Goal: Transaction & Acquisition: Purchase product/service

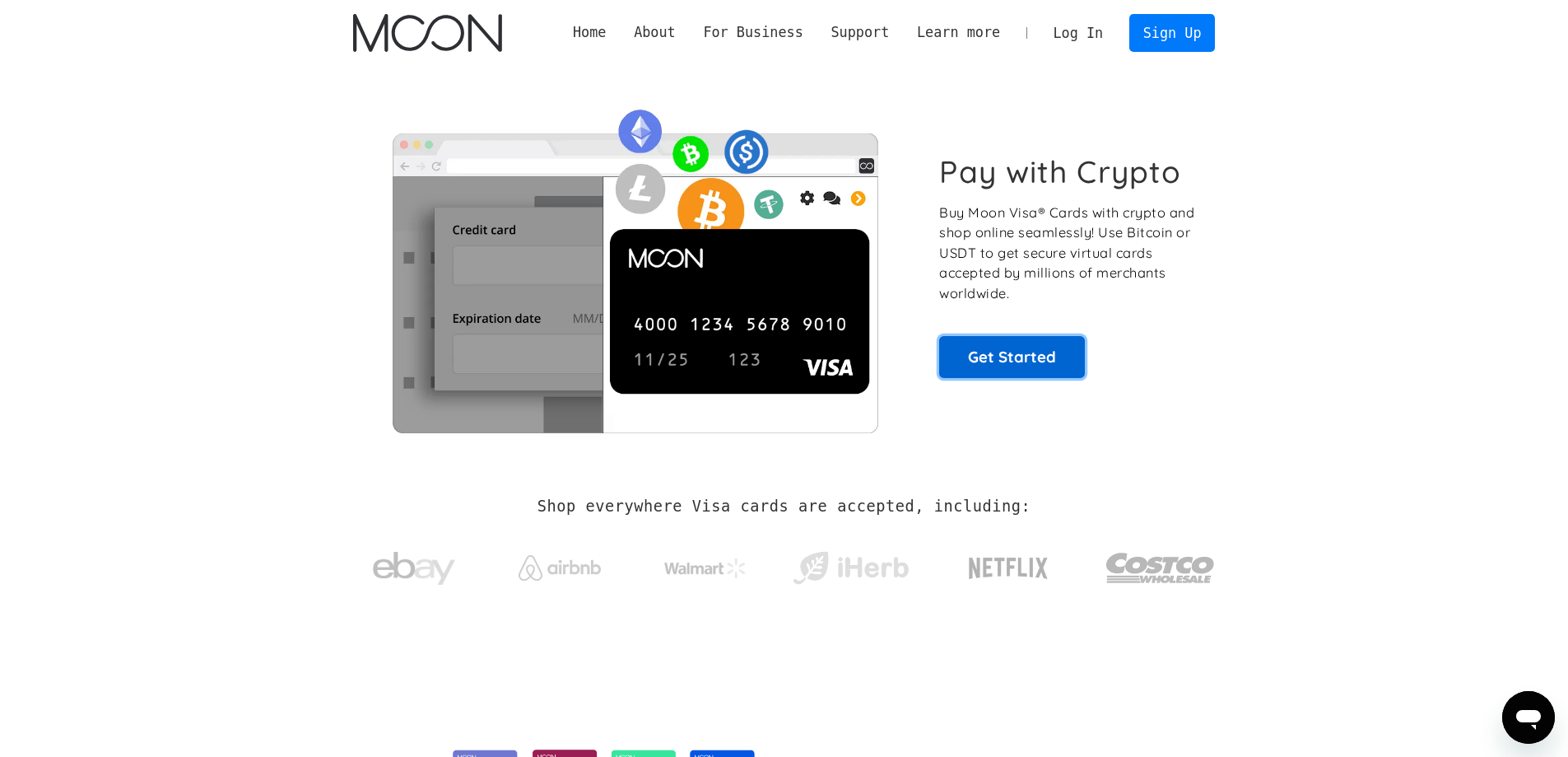
click at [1010, 361] on link "Get Started" at bounding box center [1012, 356] width 146 height 41
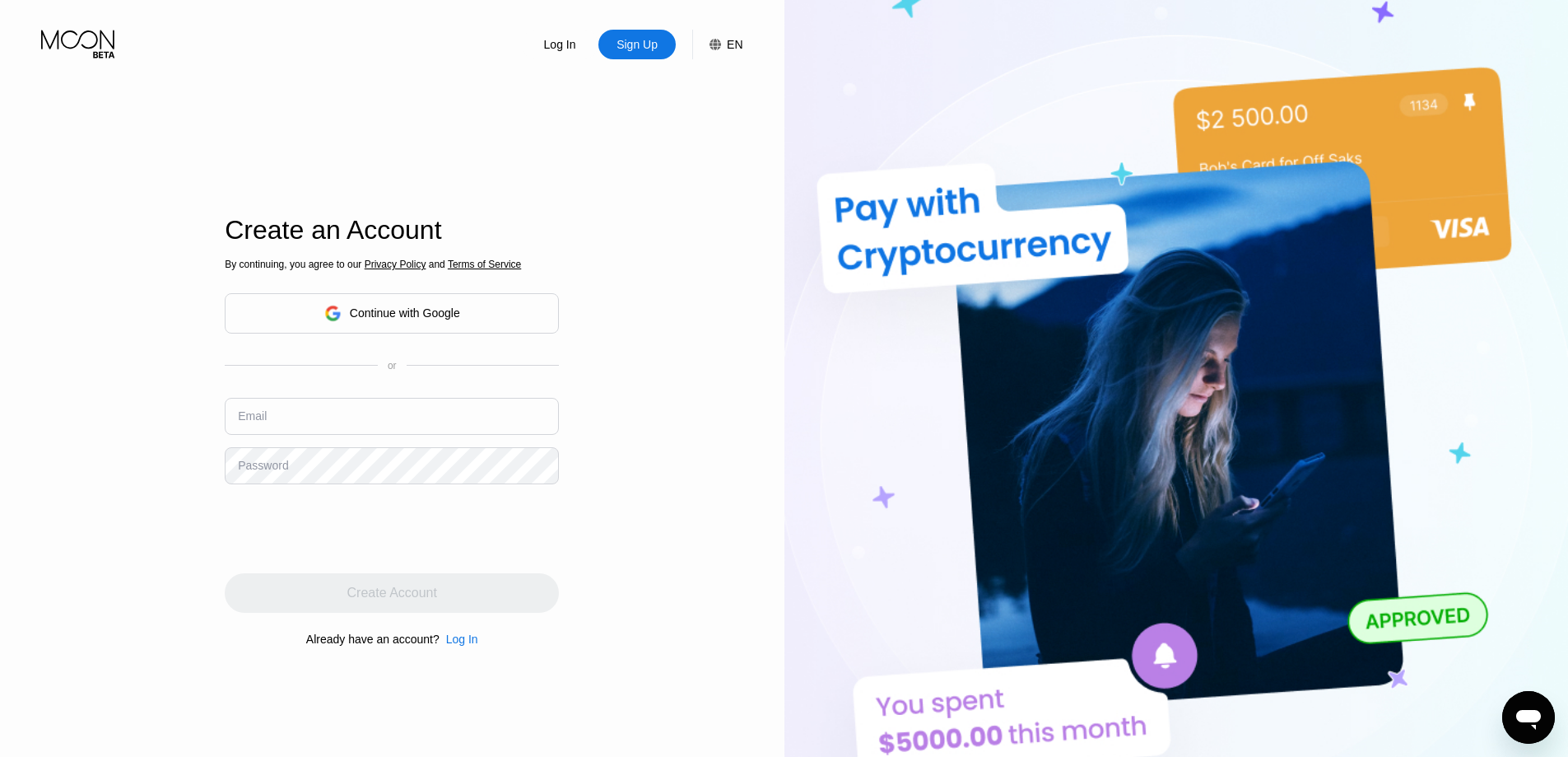
click at [474, 306] on div "Continue with Google" at bounding box center [391, 313] width 334 height 40
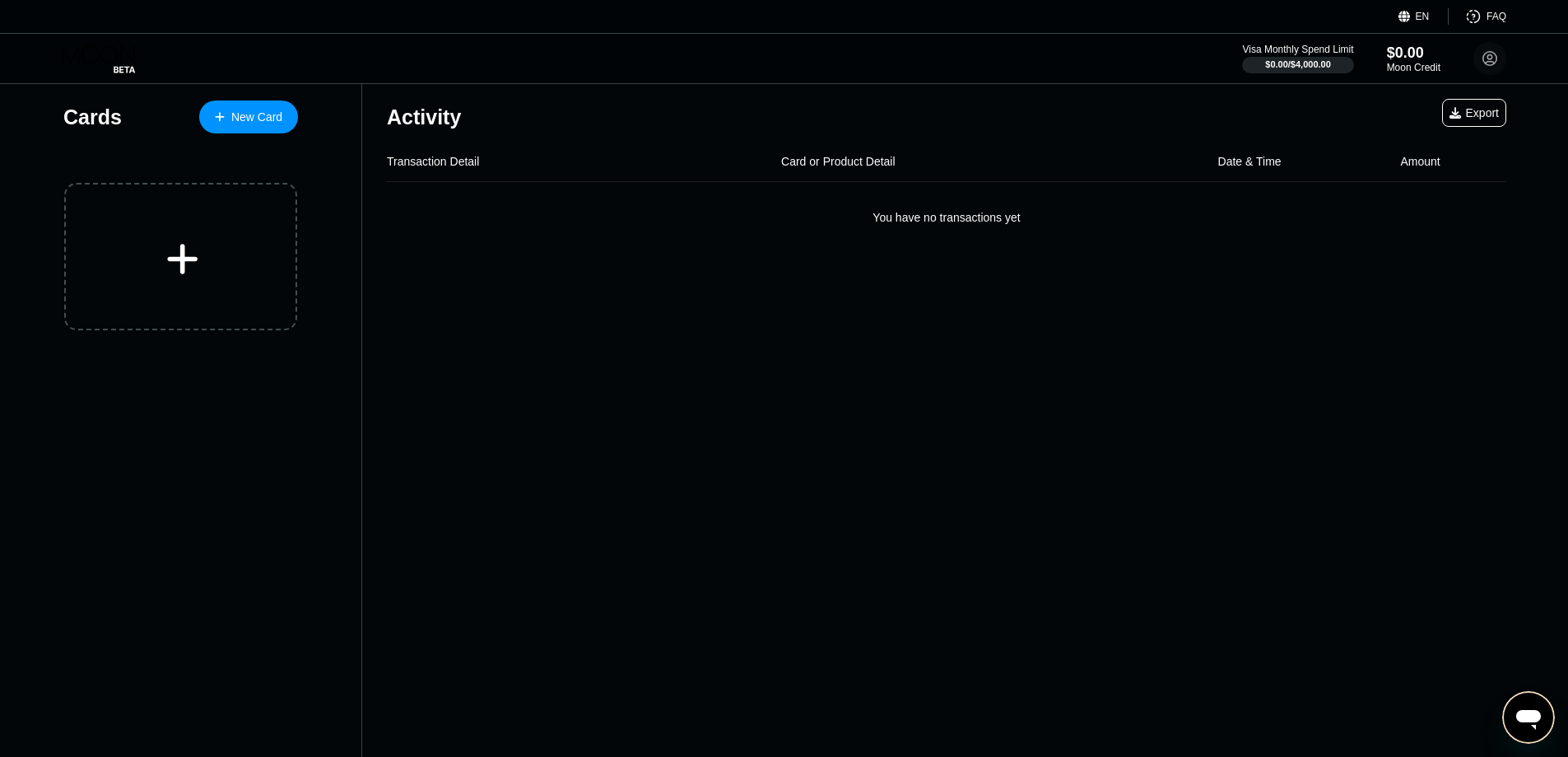
click at [969, 49] on div "Visa Monthly Spend Limit $0.00 / $4,000.00 $0.00 Moon Credit [PERSON_NAME] [EMA…" at bounding box center [784, 59] width 1568 height 50
click at [239, 102] on div "New Card" at bounding box center [248, 117] width 99 height 33
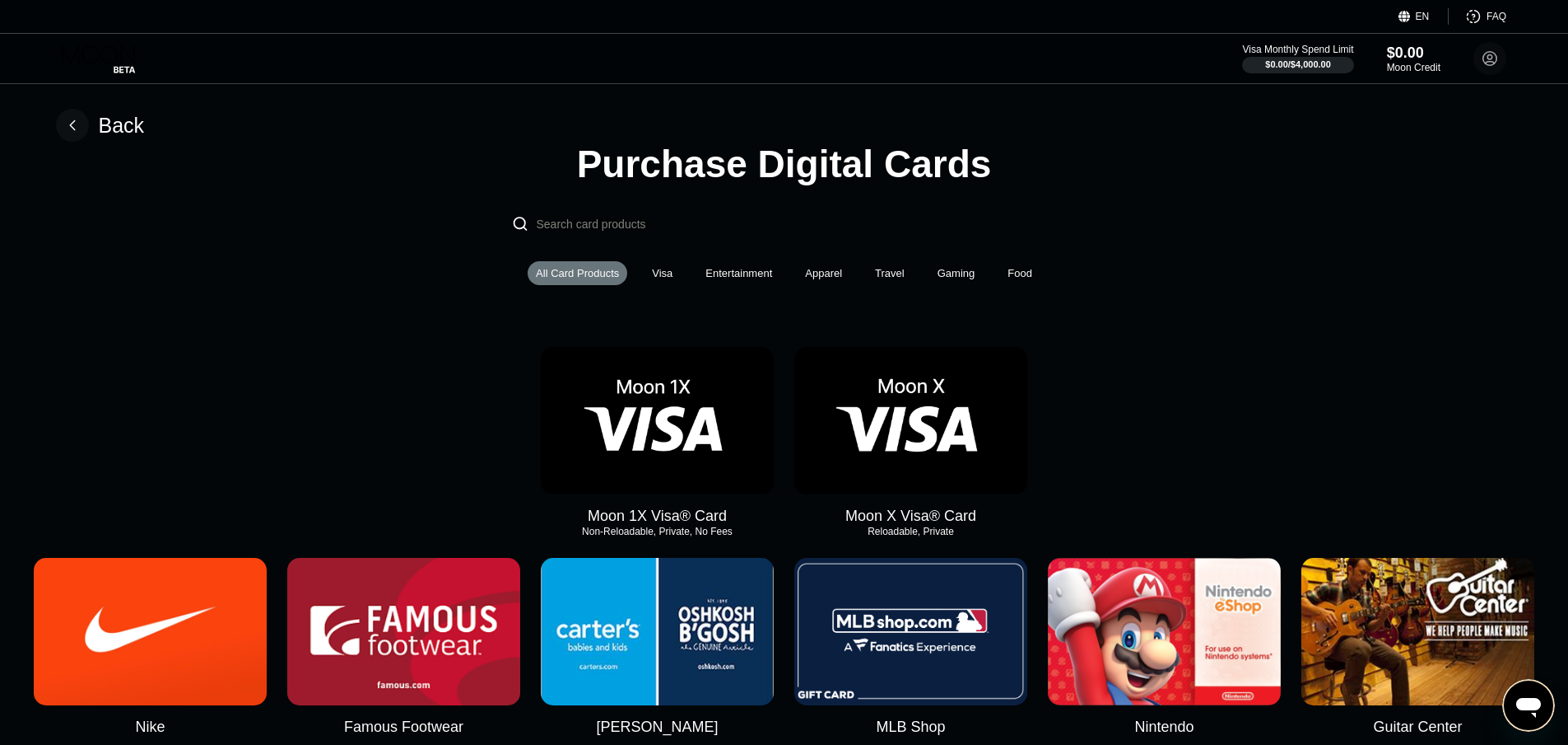
click at [927, 427] on img at bounding box center [911, 421] width 233 height 148
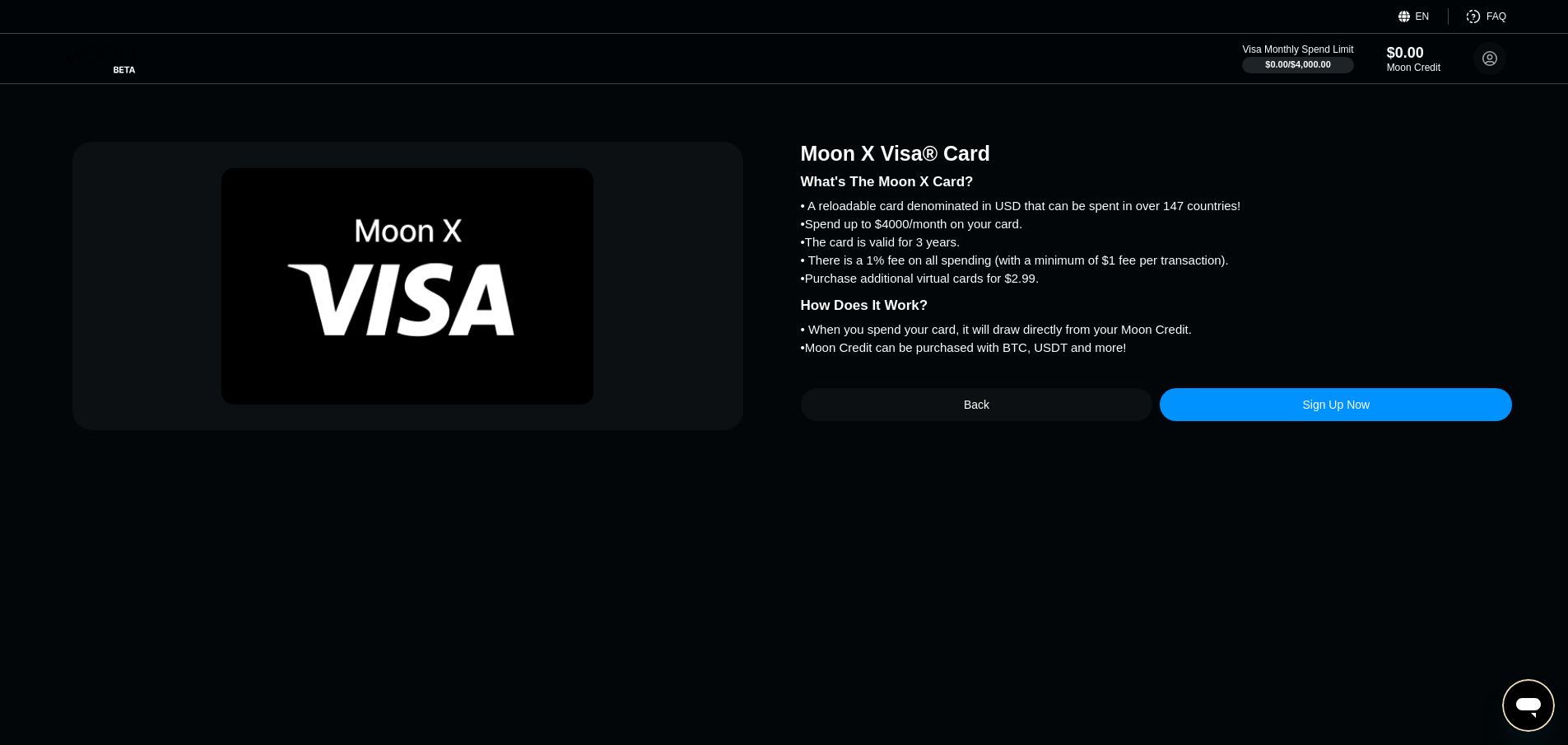
click at [1282, 421] on div "Sign Up Now" at bounding box center [1336, 404] width 352 height 33
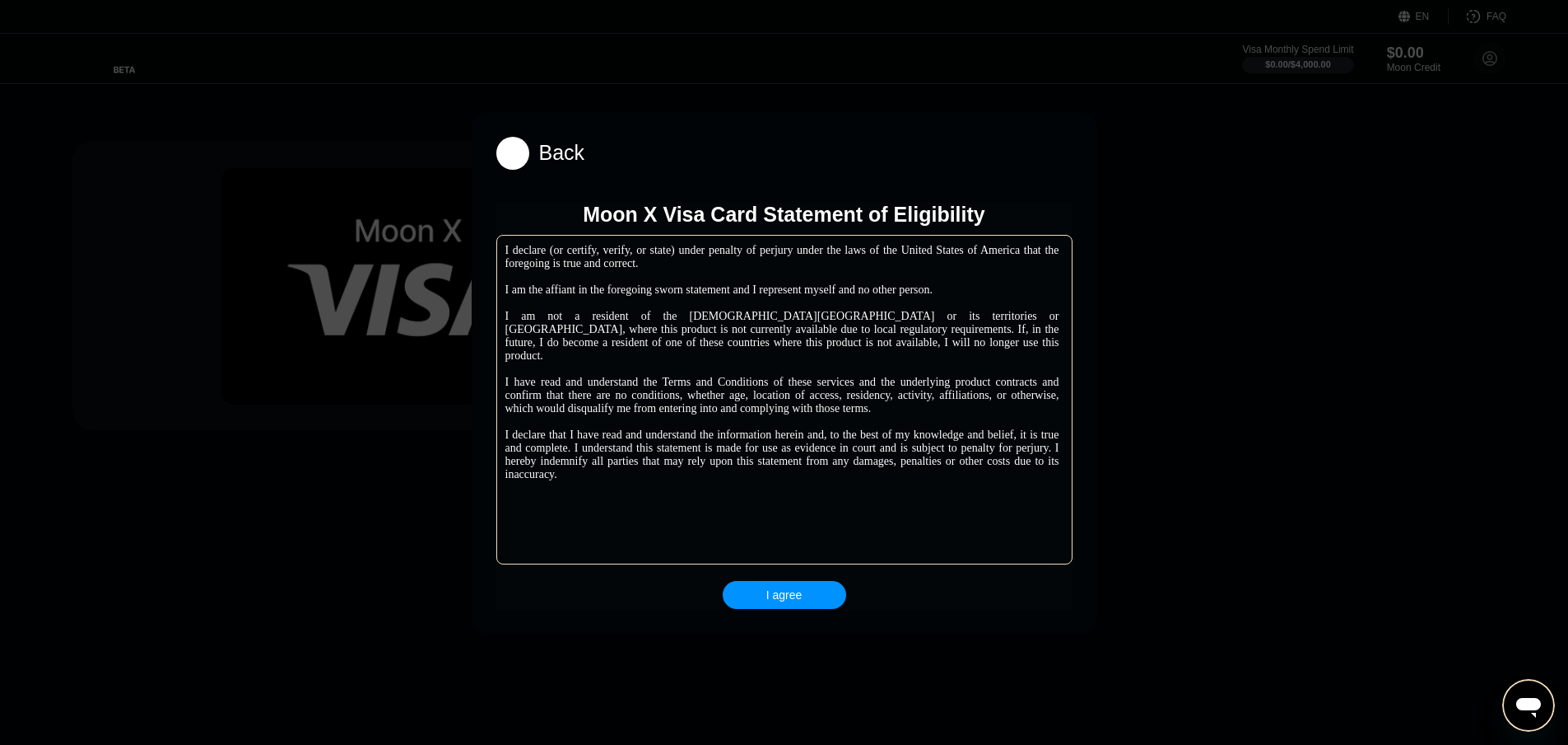
click at [775, 593] on div "I agree" at bounding box center [784, 594] width 36 height 15
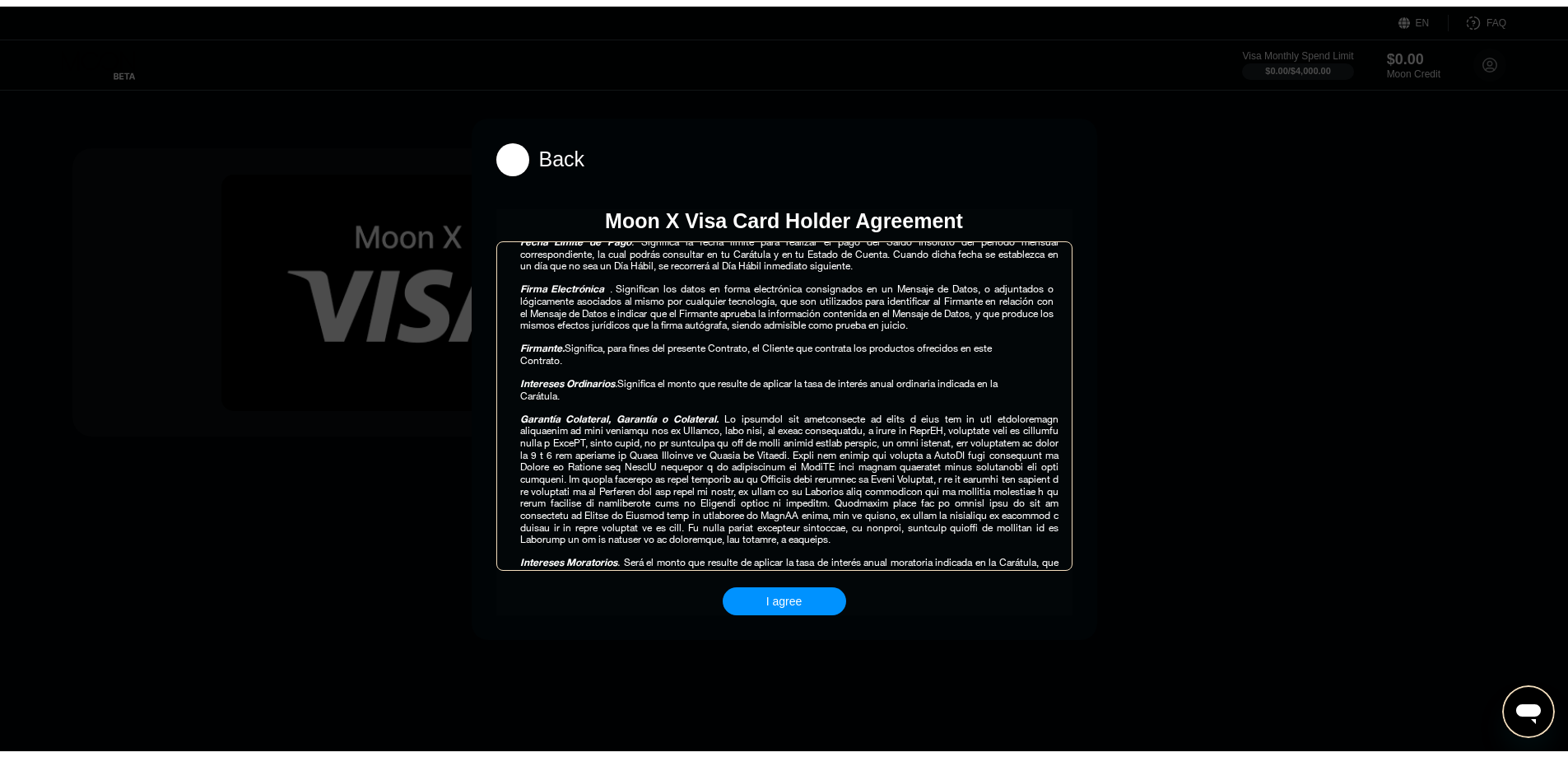
scroll to position [988, 0]
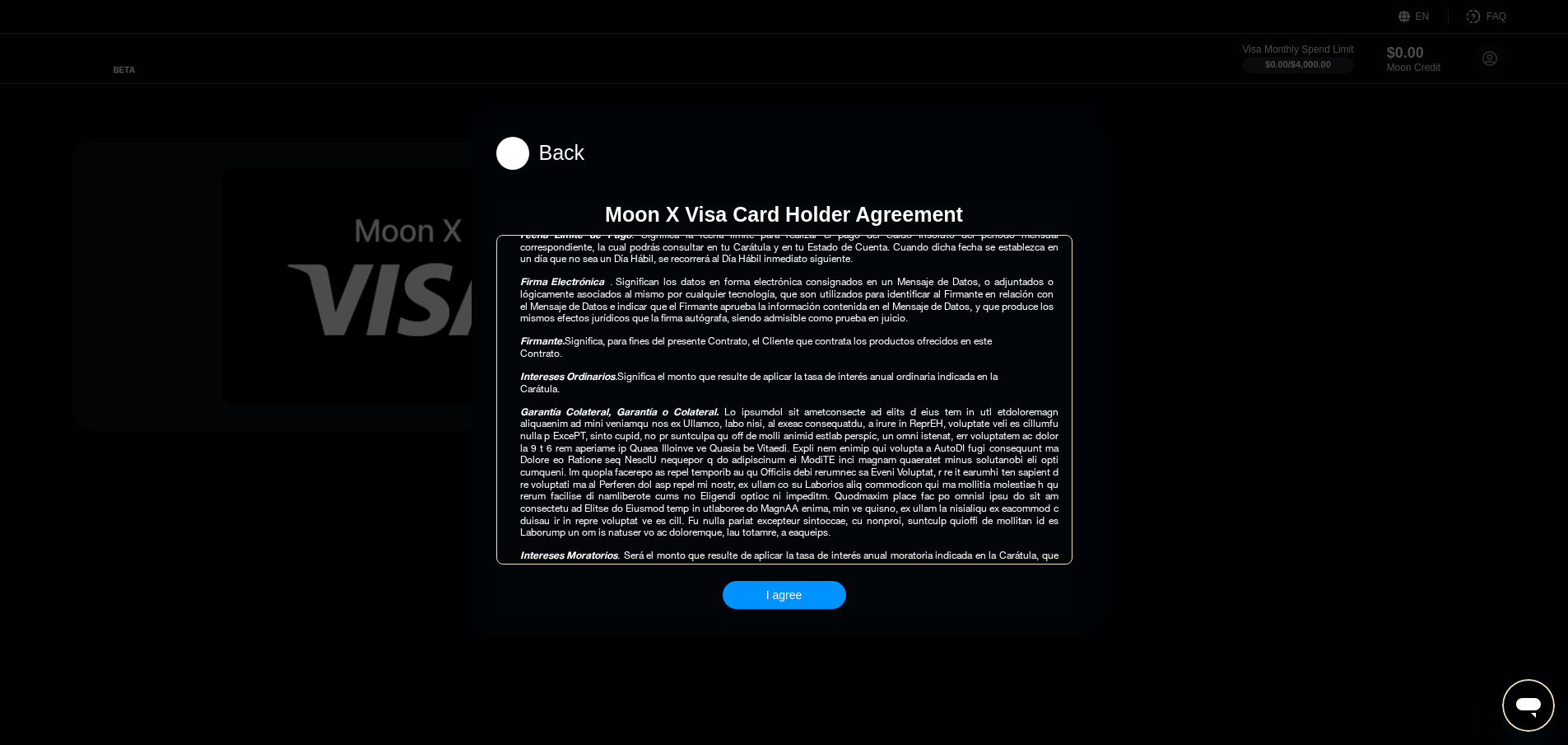
click at [801, 618] on div "Back Moon X Visa Card Holder Agreement Contrato Múltiple de Productos de Crédit…" at bounding box center [784, 372] width 626 height 522
click at [804, 600] on div "I agree" at bounding box center [784, 594] width 124 height 28
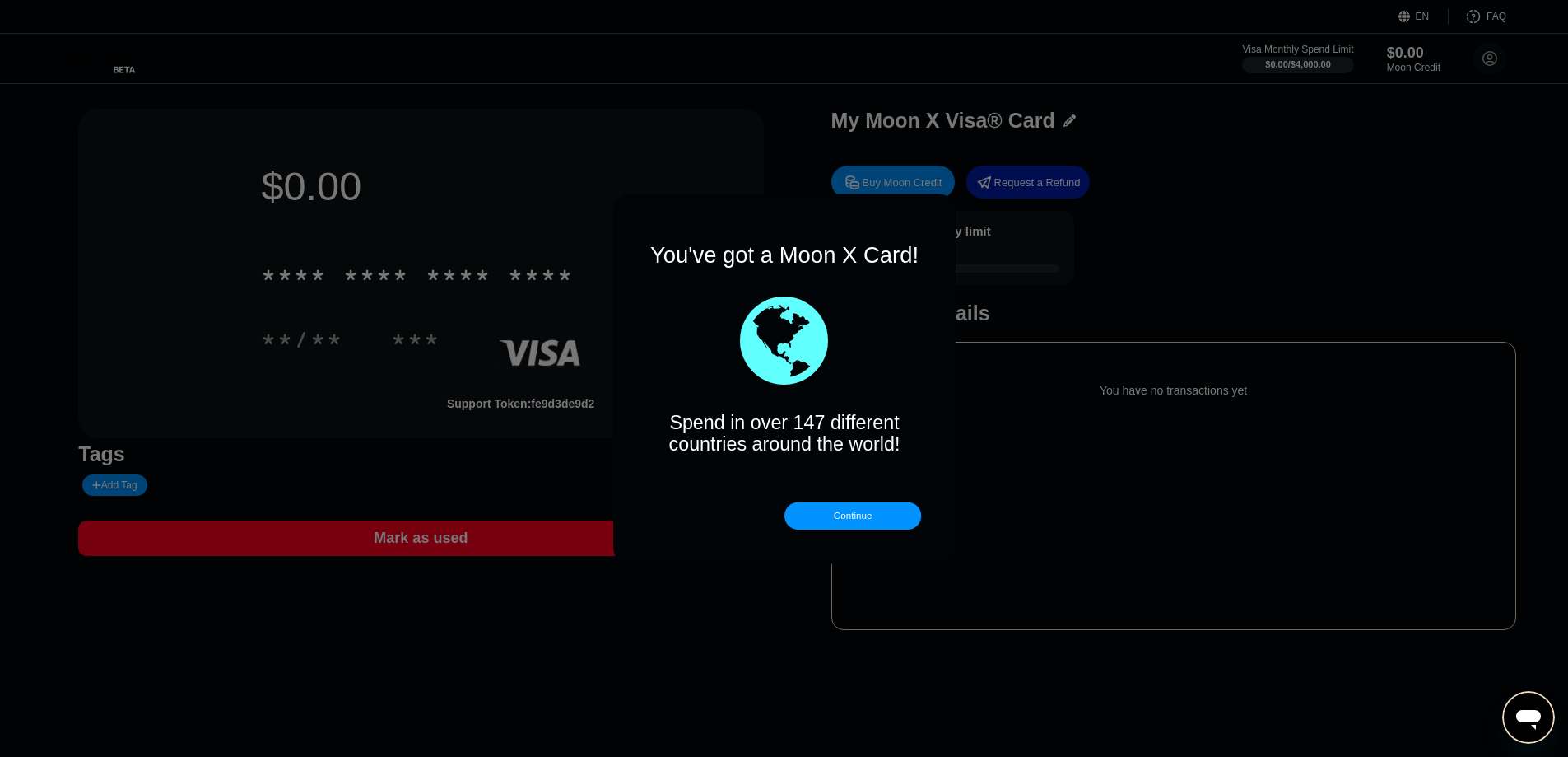
click at [823, 529] on div "Continue" at bounding box center [852, 515] width 137 height 27
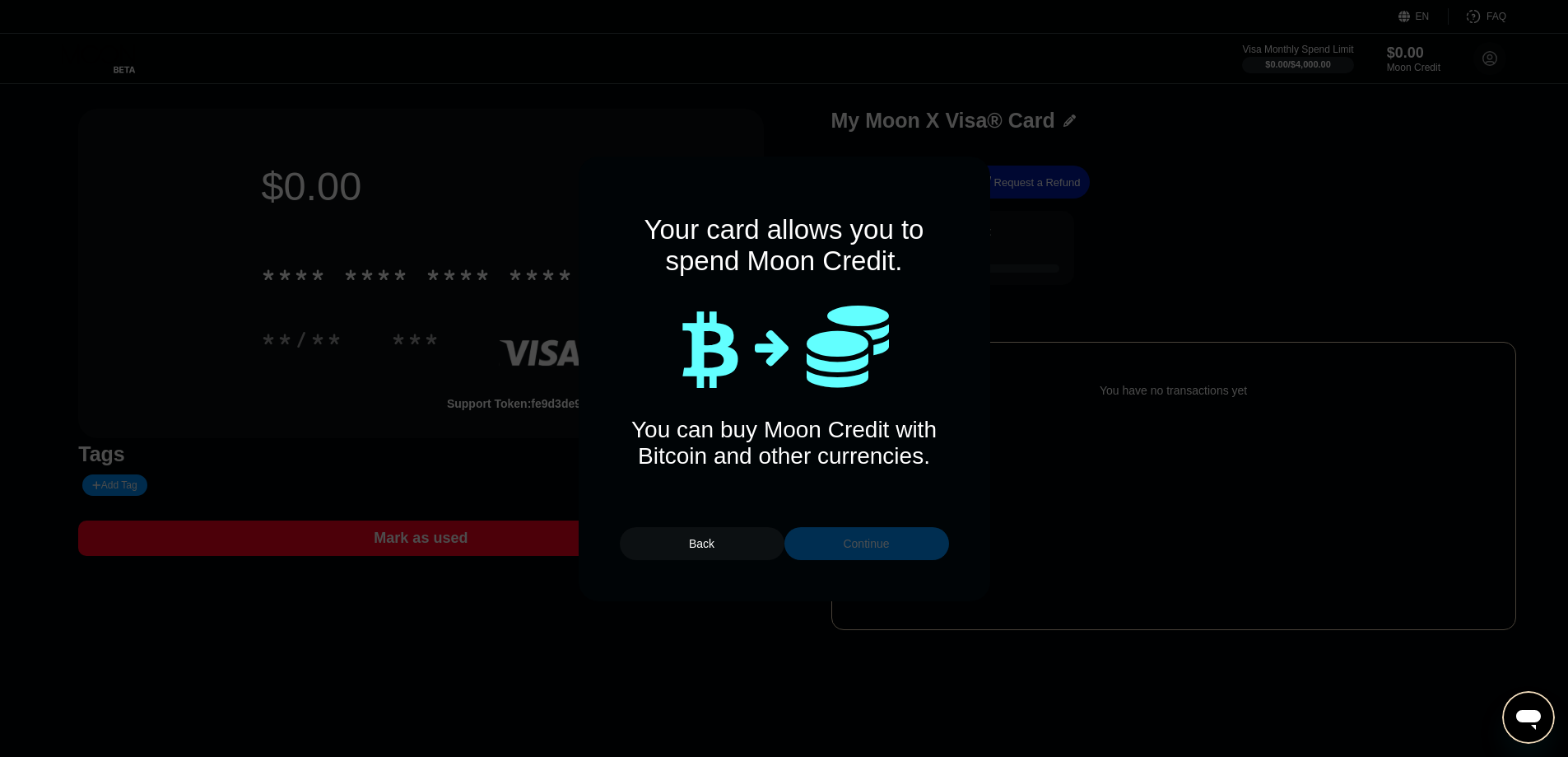
click at [823, 537] on div "Continue" at bounding box center [866, 544] width 164 height 33
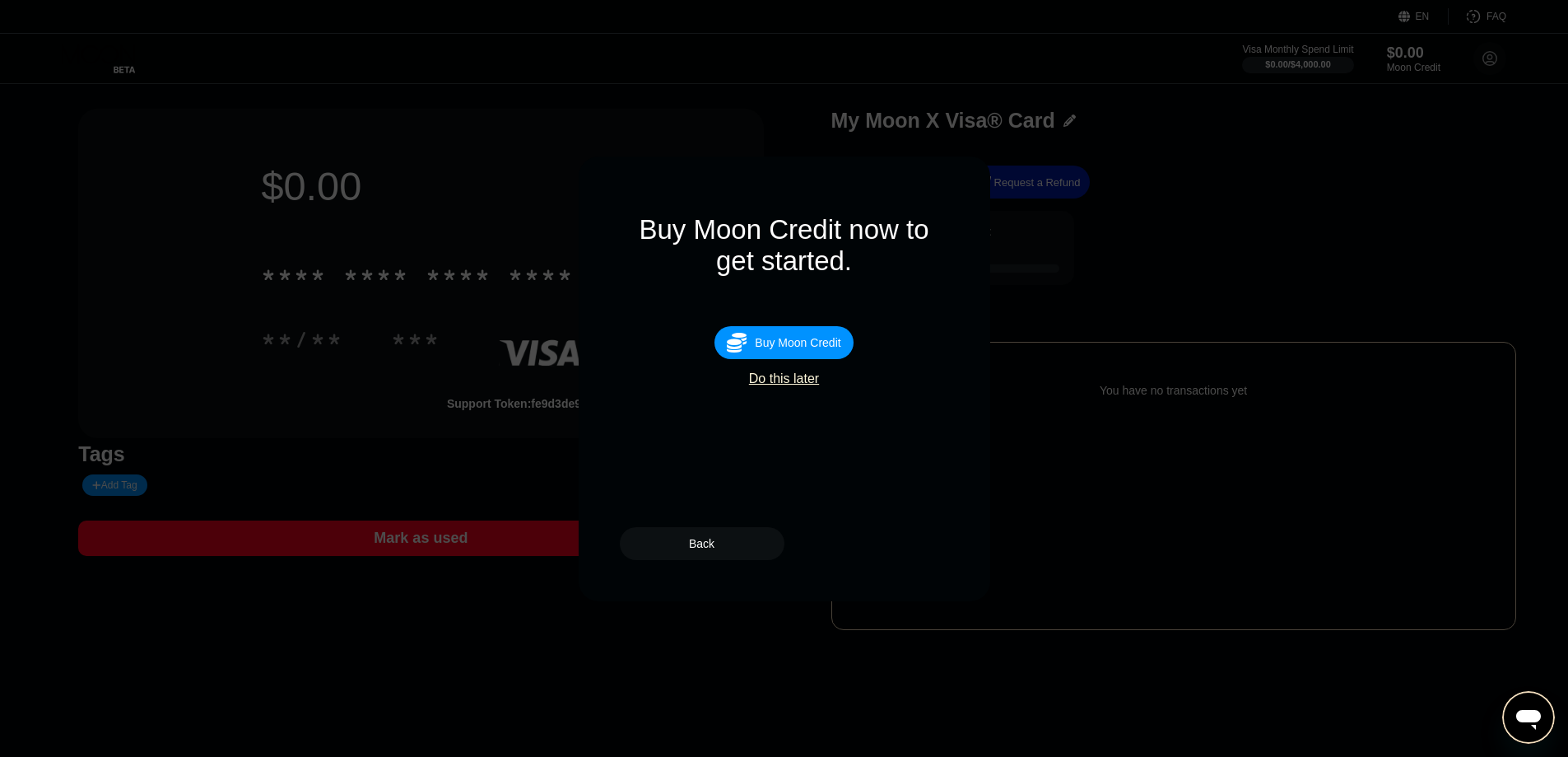
click at [801, 359] on div " Buy Moon Credit" at bounding box center [784, 342] width 139 height 33
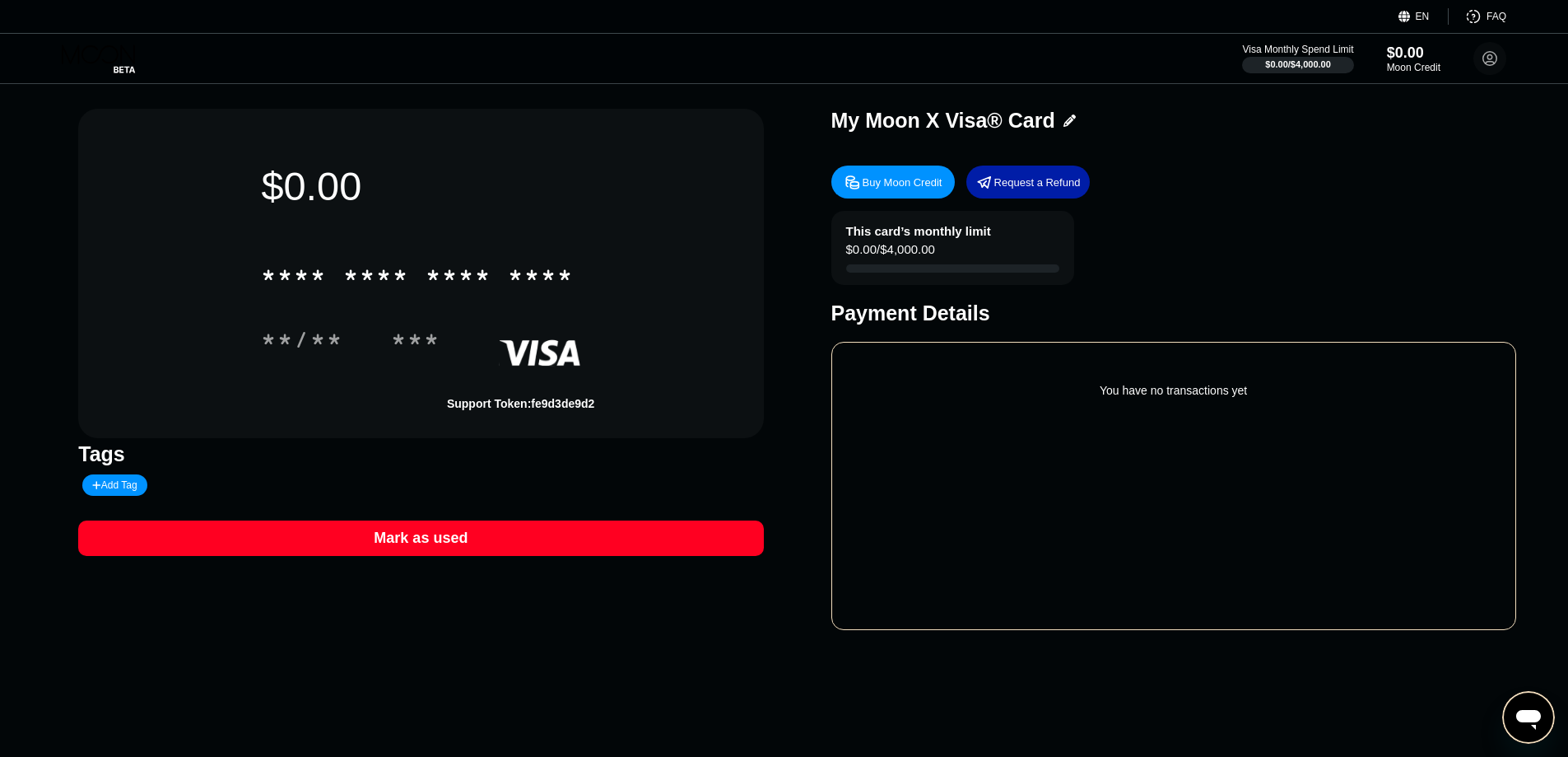
type input "0"
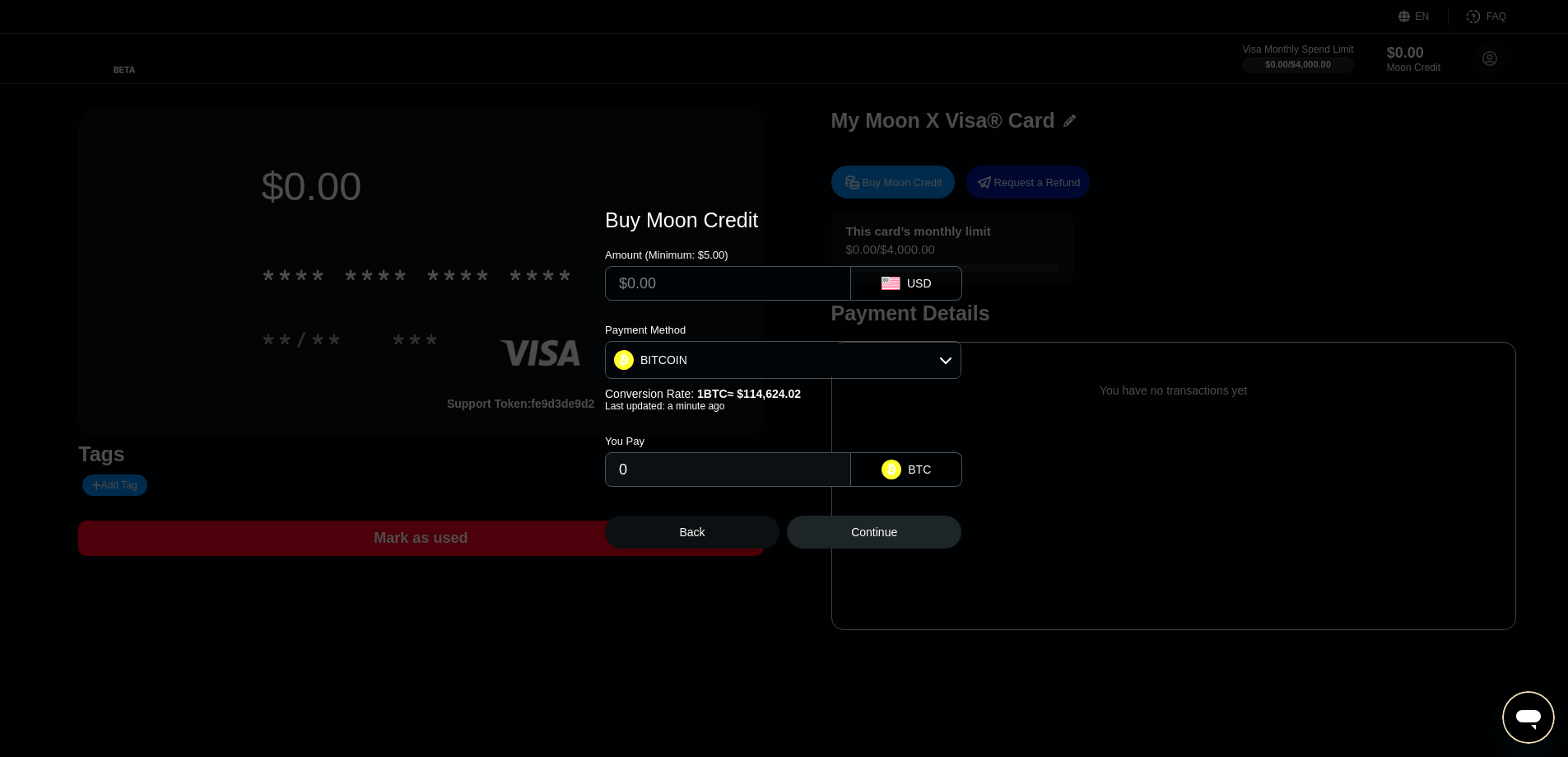
click at [695, 286] on input "text" at bounding box center [728, 283] width 218 height 33
click at [774, 361] on div "BITCOIN" at bounding box center [784, 359] width 355 height 33
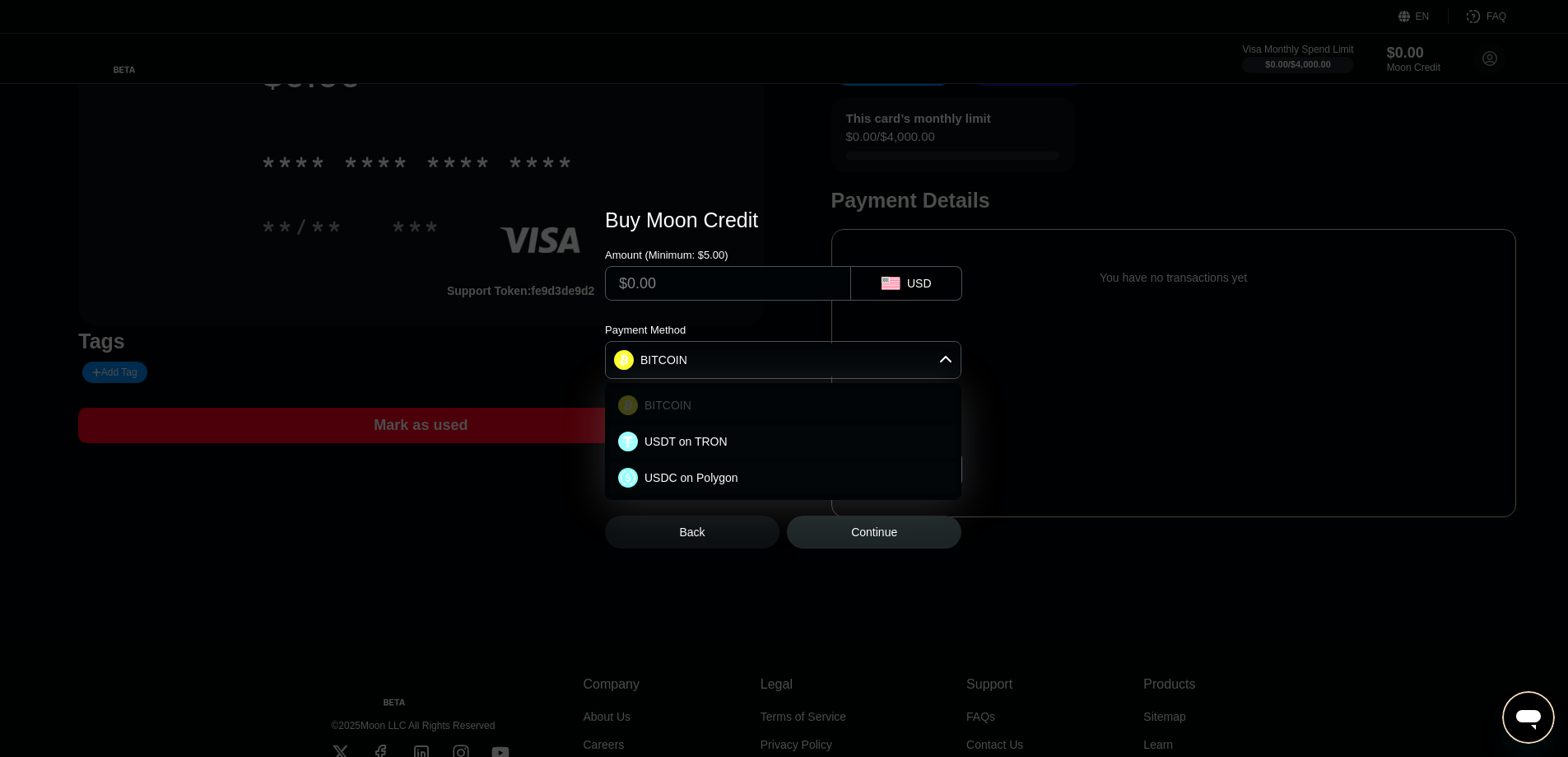
scroll to position [83, 0]
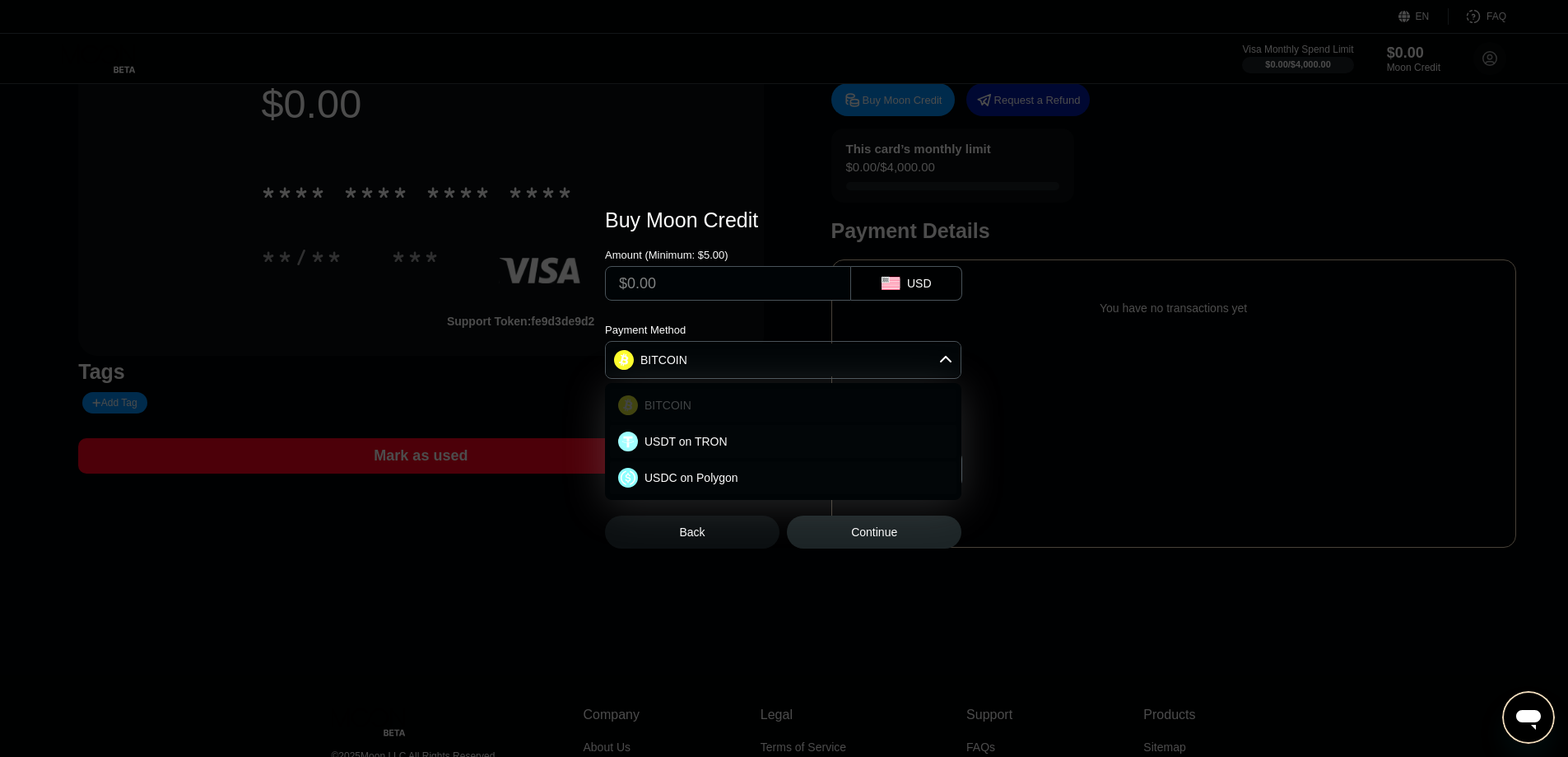
click at [754, 415] on div "BITCOIN" at bounding box center [784, 405] width 347 height 33
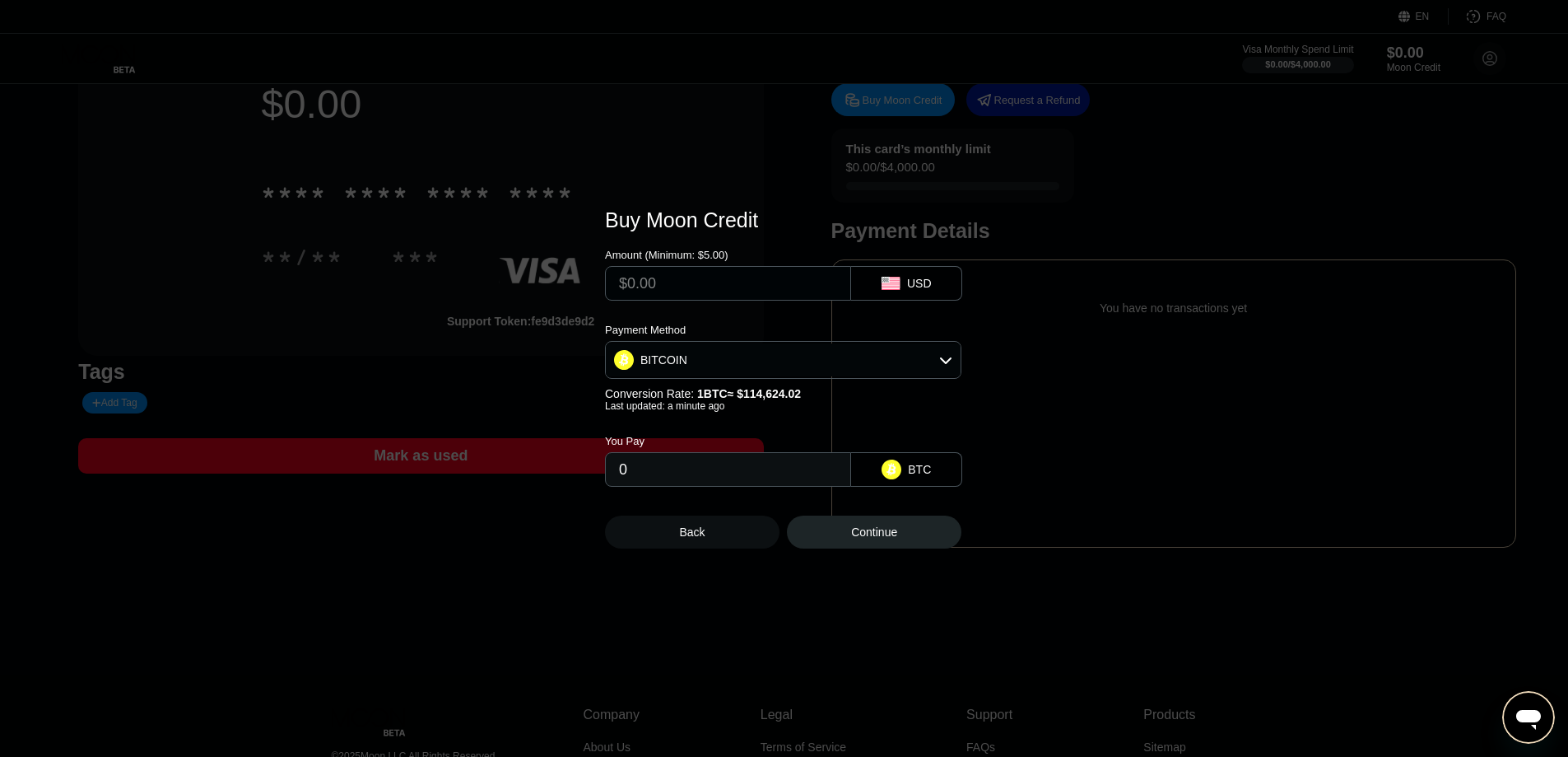
click at [727, 280] on input "text" at bounding box center [728, 283] width 218 height 33
type input "$10"
type input "0.00008725"
type input "$1"
type input "0.00000873"
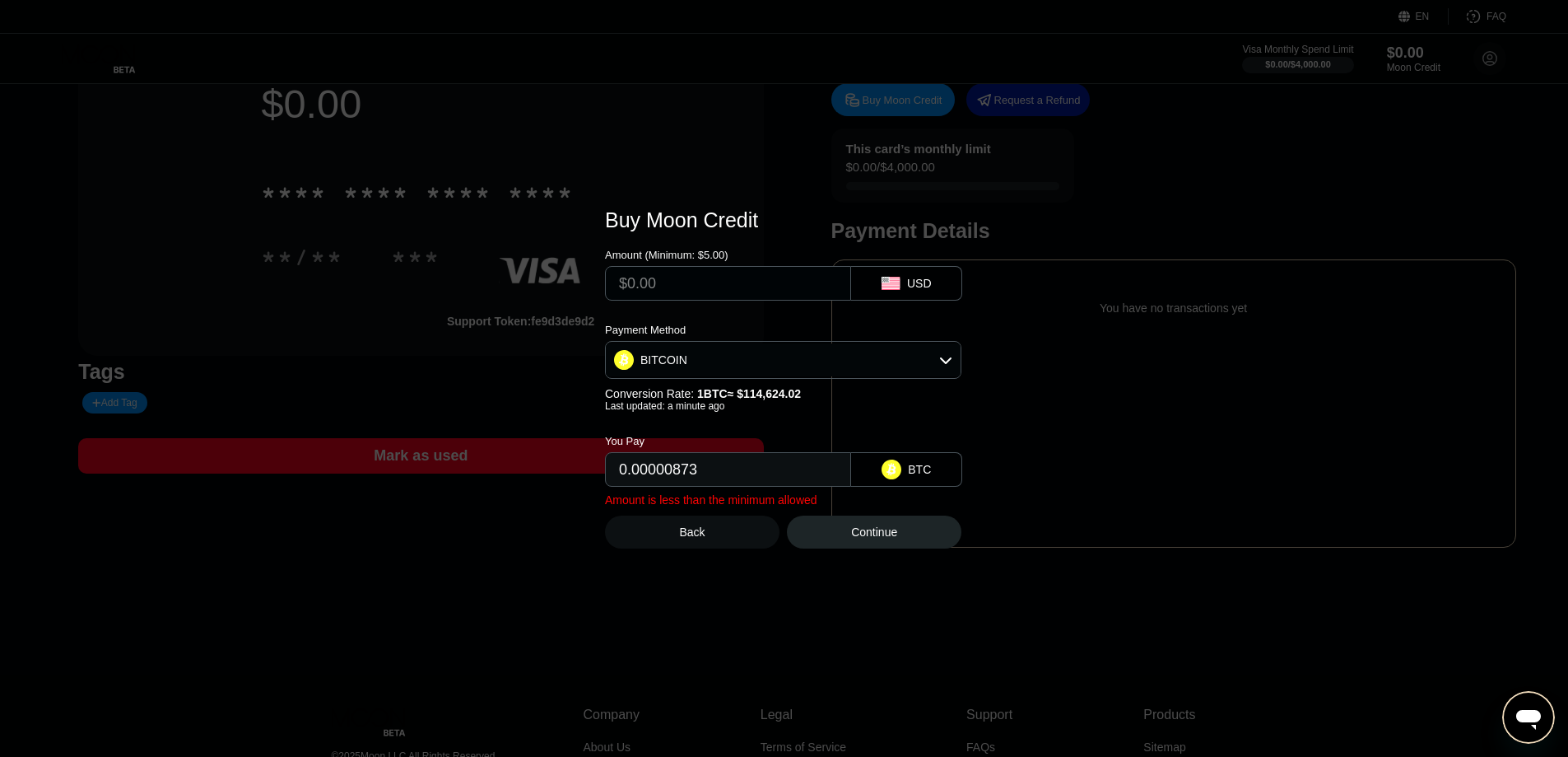
type input "0"
type input "$1"
type input "0.00000873"
type input "$10"
type input "0.00008725"
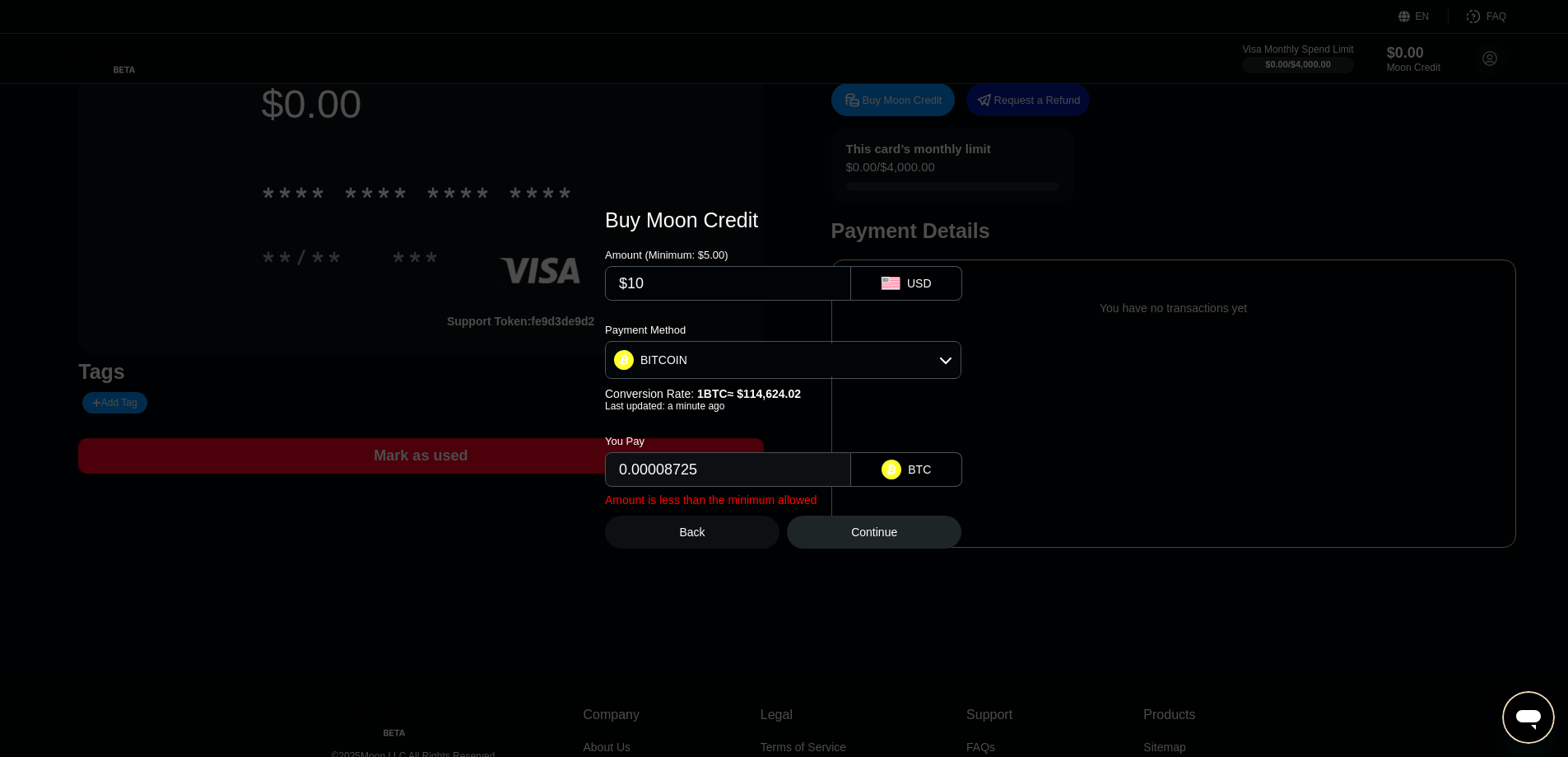
type input "$100"
type input "0.00087242"
type input "$1000"
type input "0.00872418"
type input "$10000"
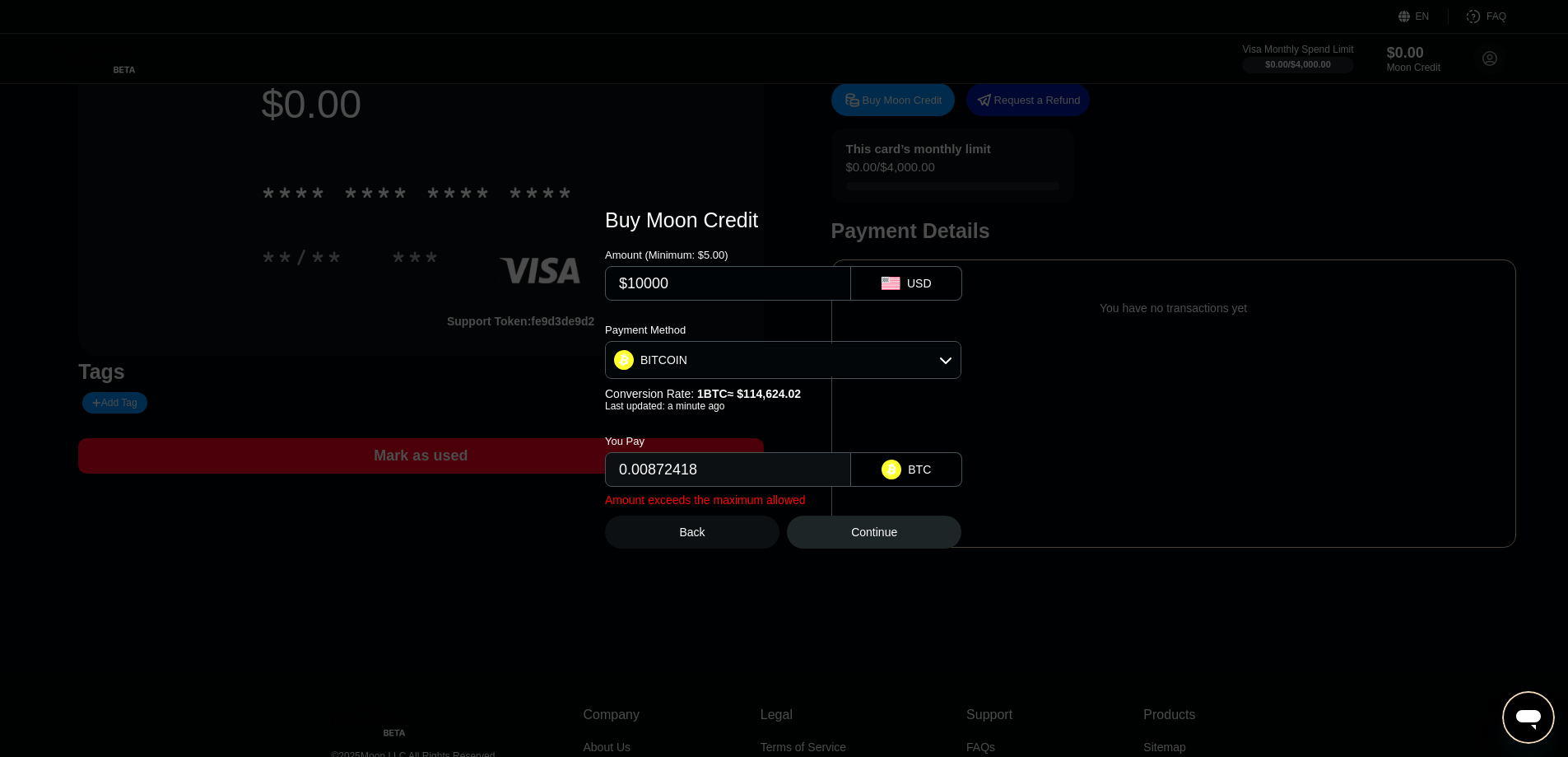
type input "0.08724176"
type input "$100000"
type input "0.87241753"
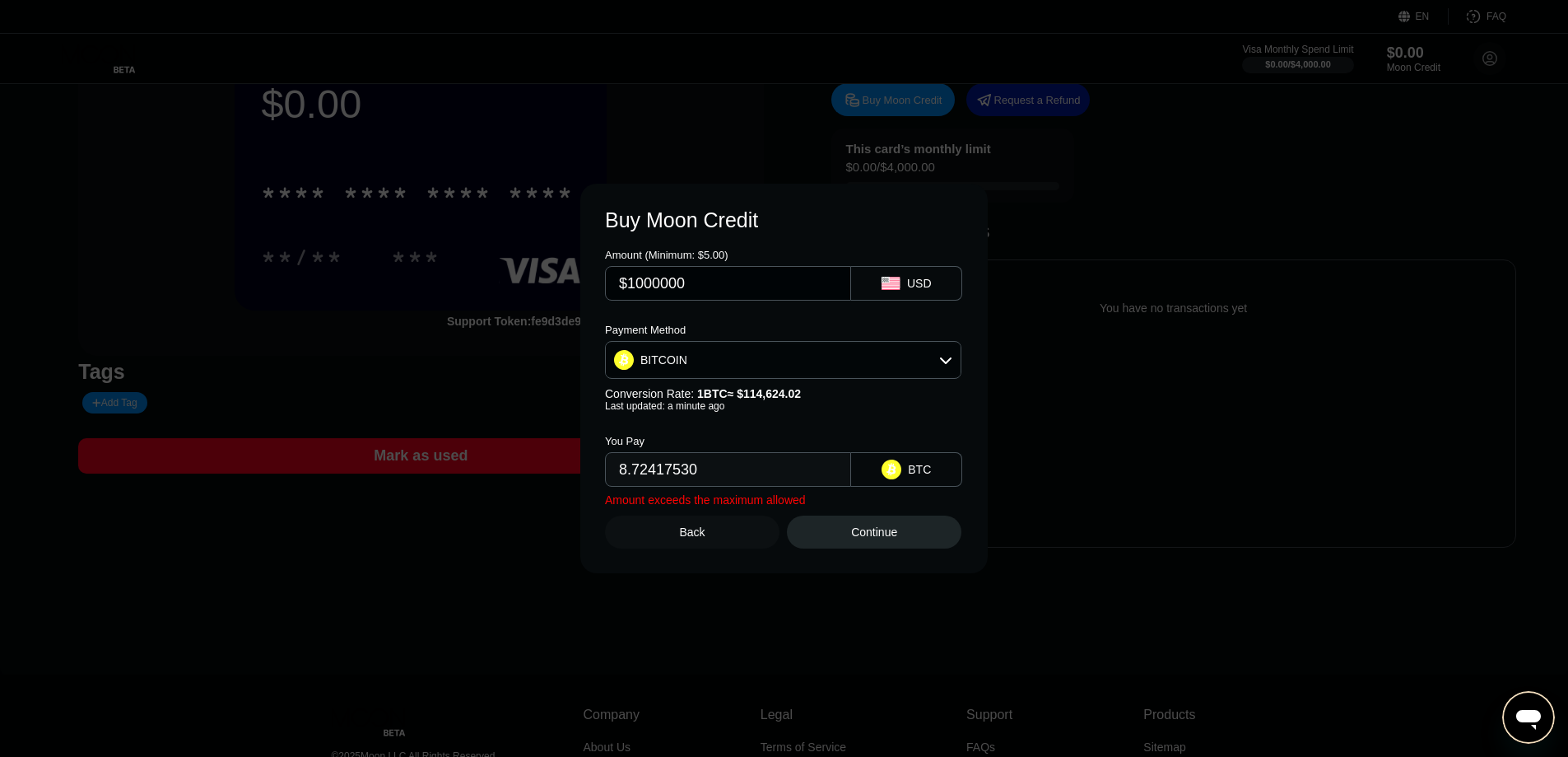
type input "$100000"
type input "0.87241753"
type input "$1"
type input "0"
drag, startPoint x: 626, startPoint y: 484, endPoint x: 565, endPoint y: 484, distance: 61.0
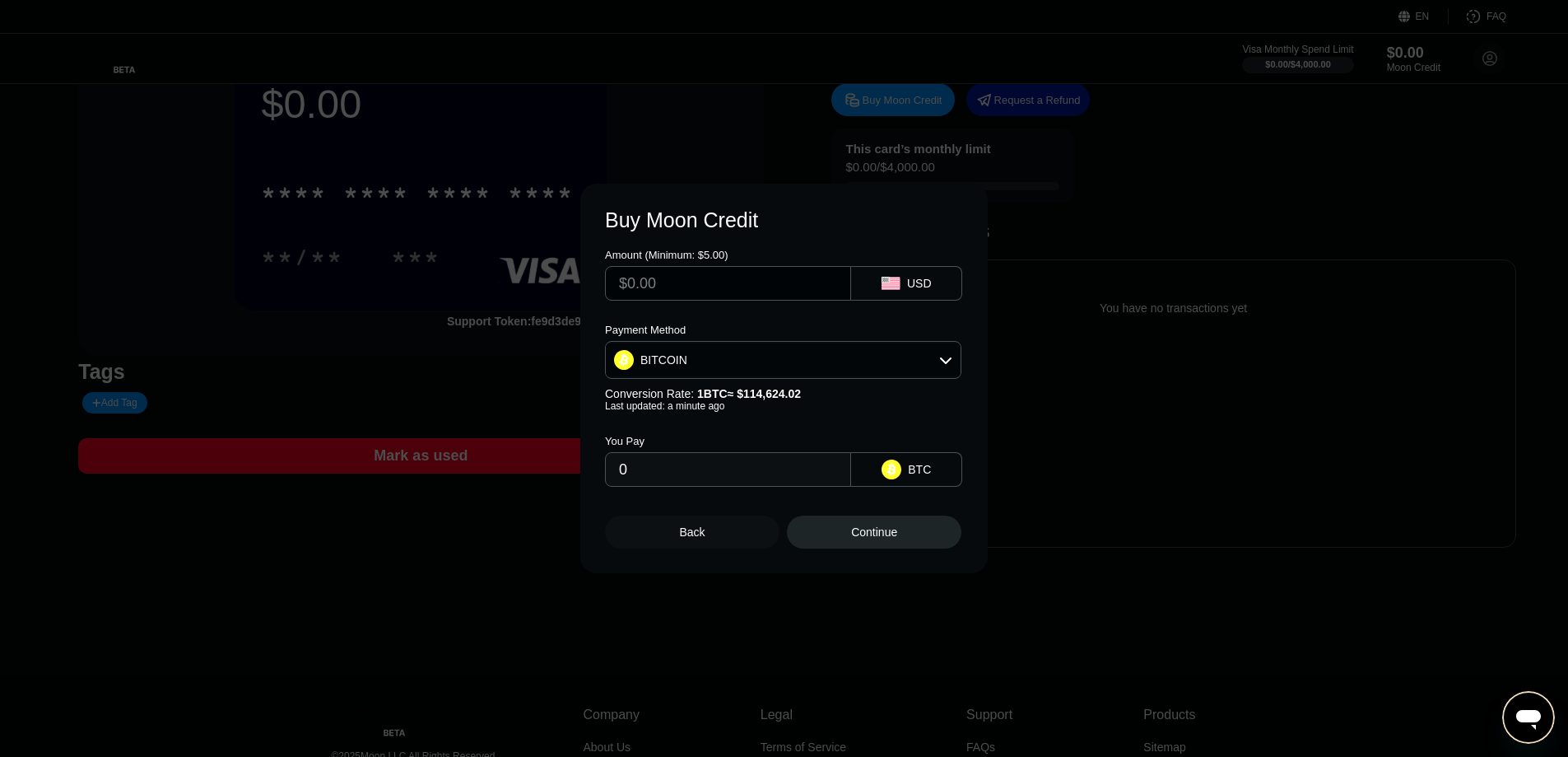
click at [566, 484] on div "Buy Moon Credit Amount (Minimum: $5.00) USD Payment Method BITCOIN Conversion R…" at bounding box center [784, 378] width 1568 height 390
click at [655, 296] on input "text" at bounding box center [728, 283] width 218 height 33
type input "$100"
type input "0.00087242"
type input "$1000"
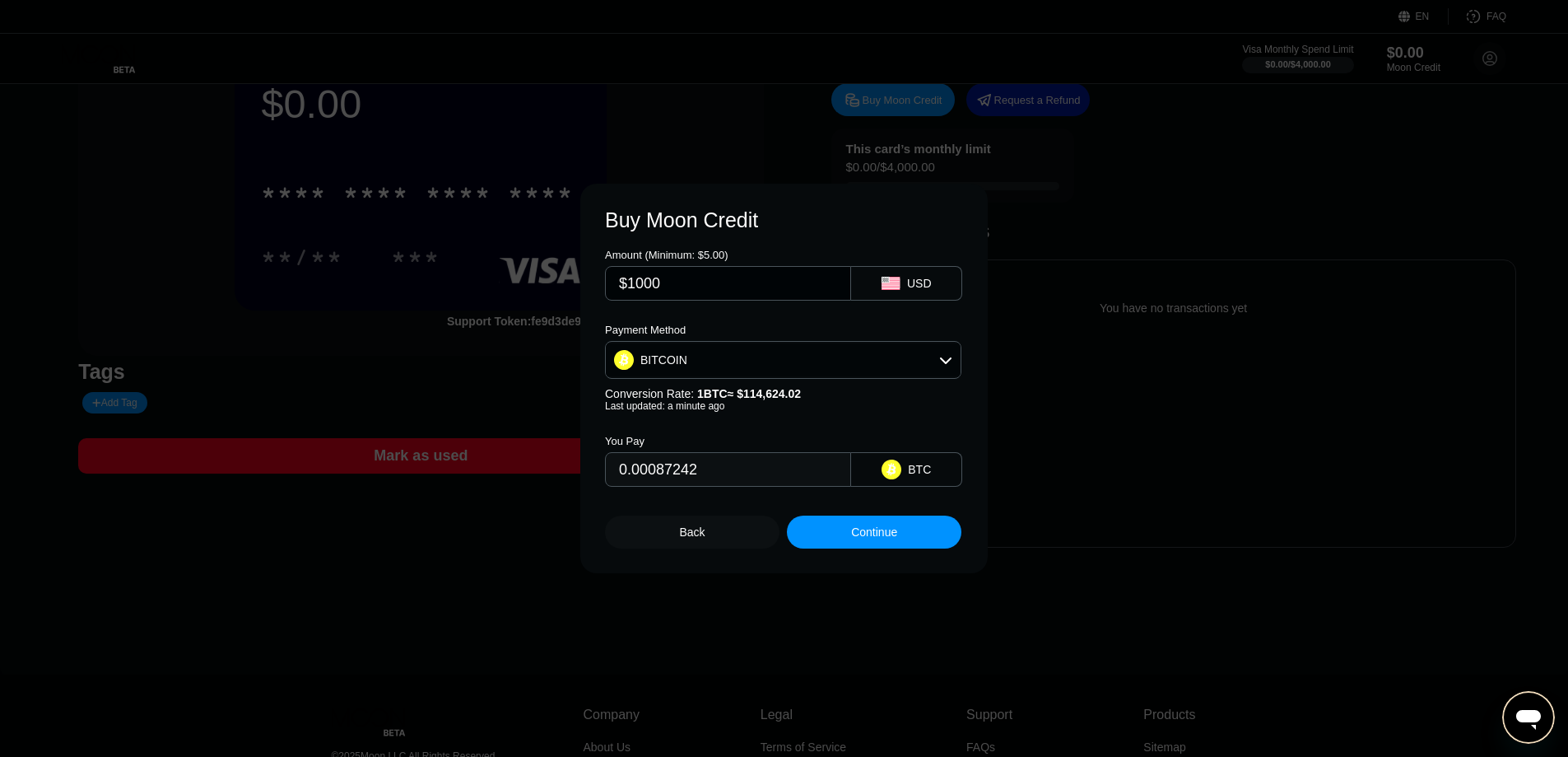
type input "0.00872418"
type input "$10000"
type input "0.08724176"
type input "$1000"
type input "0.00872418"
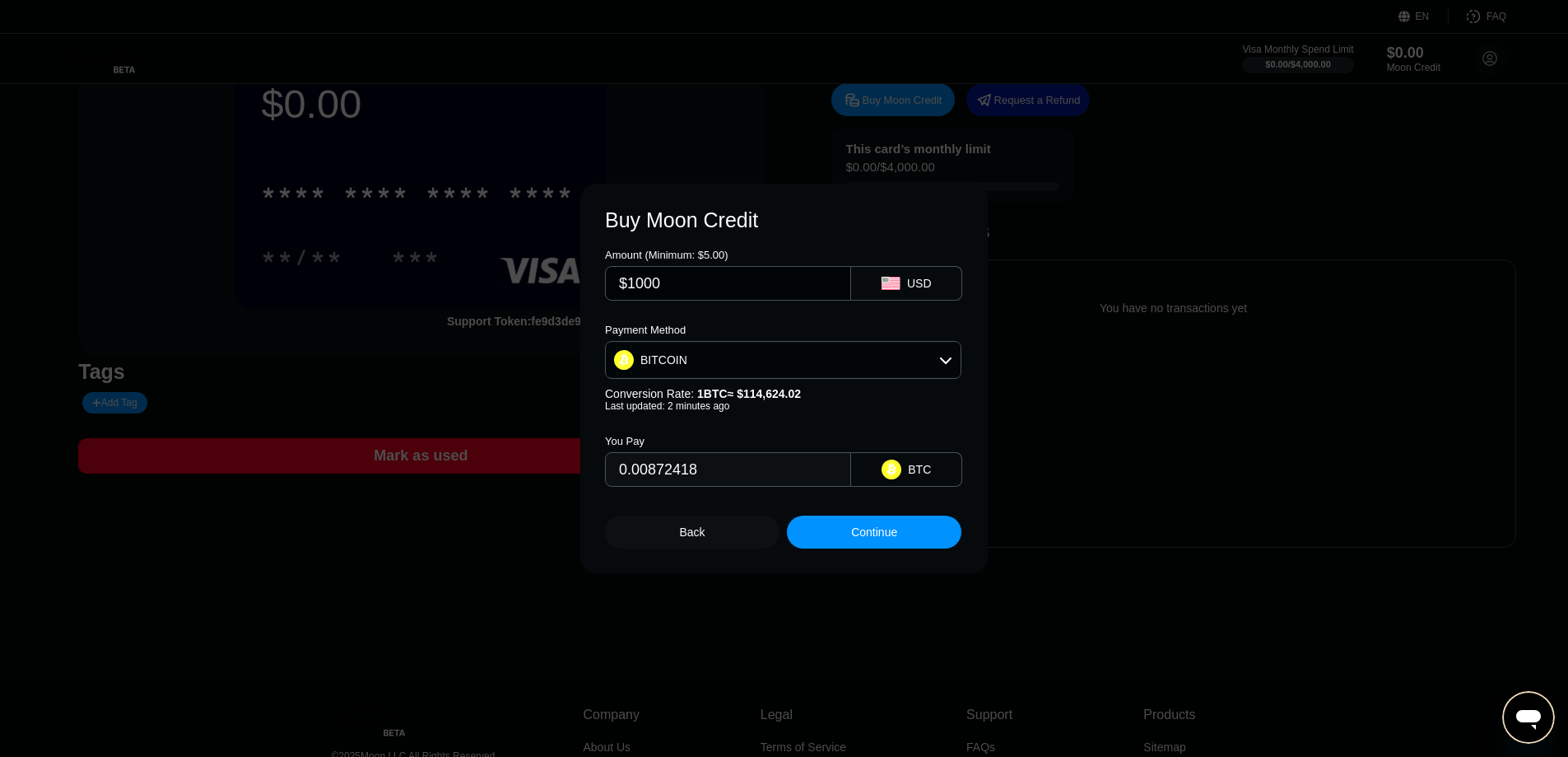
drag, startPoint x: 636, startPoint y: 283, endPoint x: 611, endPoint y: 279, distance: 25.3
click at [612, 279] on div "$1000" at bounding box center [728, 283] width 246 height 35
type input "$5000"
type input "0.04362088"
drag, startPoint x: 661, startPoint y: 280, endPoint x: 623, endPoint y: 278, distance: 38.1
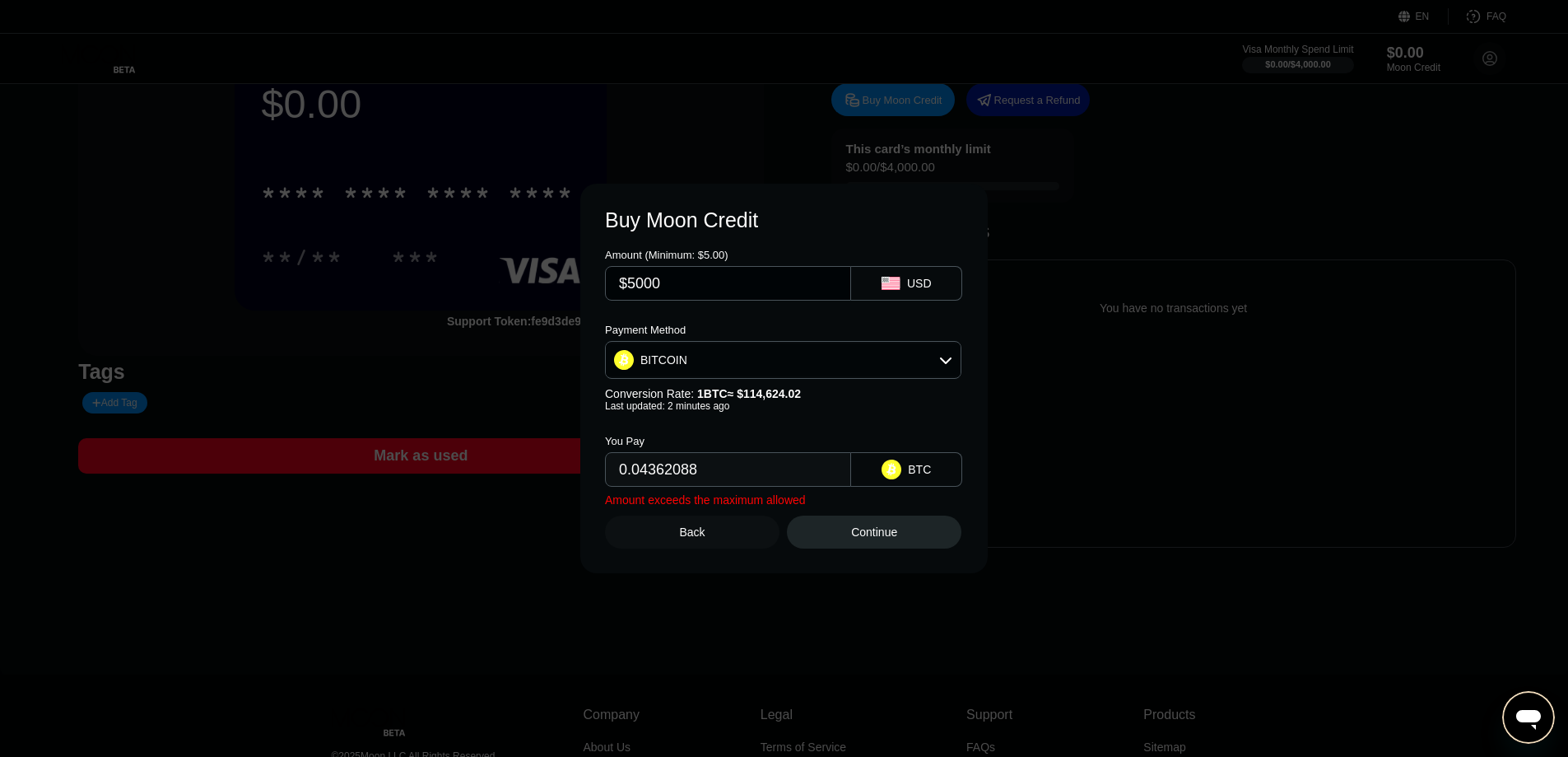
click at [623, 278] on input "$5000" at bounding box center [728, 283] width 218 height 33
type input "$1"
type input "0.00000873"
type input "$10"
type input "0.00008725"
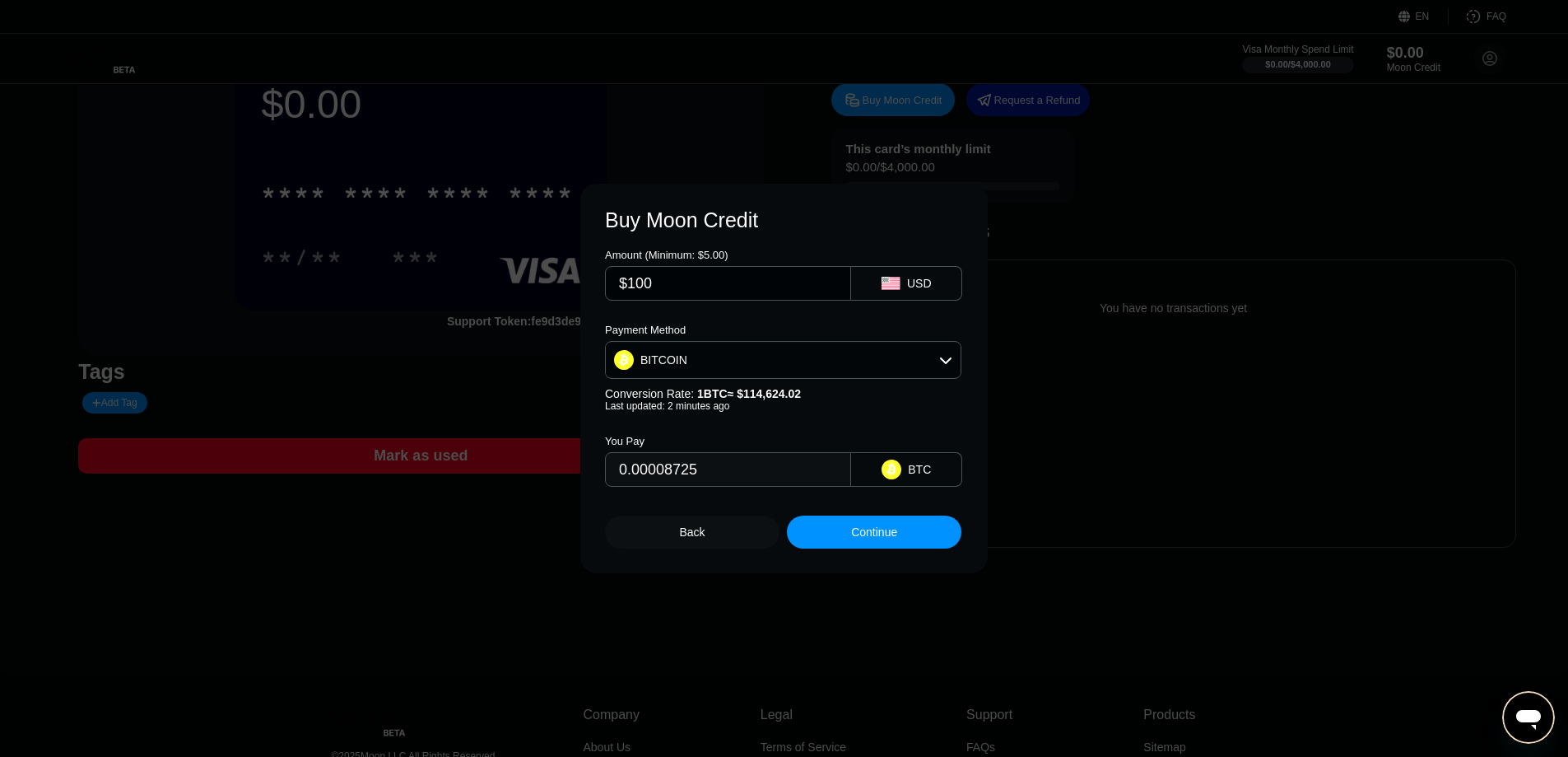
type input "$1000"
type input "0.00872418"
type input "$1000"
click at [903, 540] on div "Continue" at bounding box center [873, 532] width 174 height 33
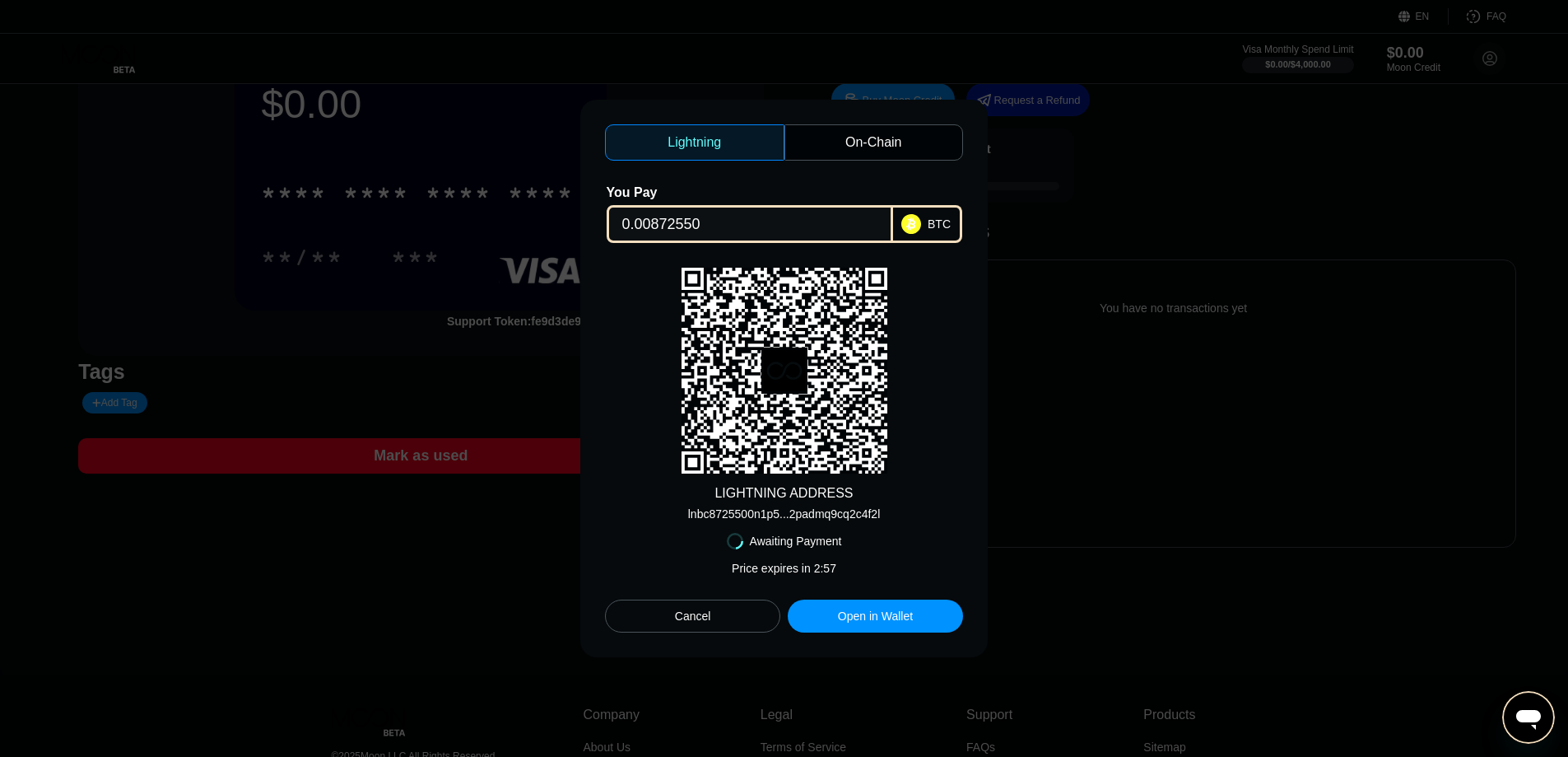
click at [760, 617] on div "Cancel" at bounding box center [693, 615] width 175 height 33
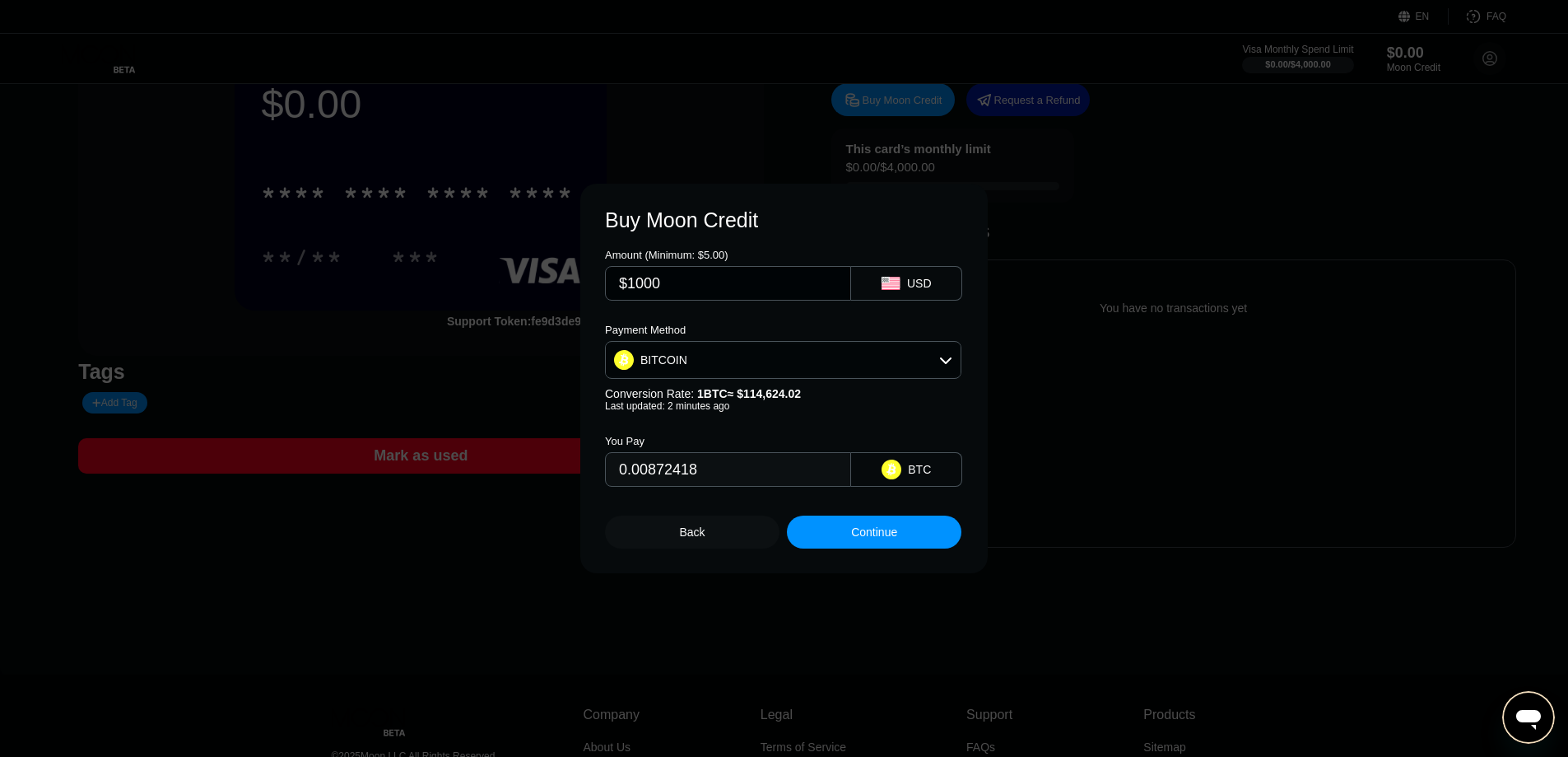
click at [721, 538] on div "Back" at bounding box center [692, 532] width 174 height 33
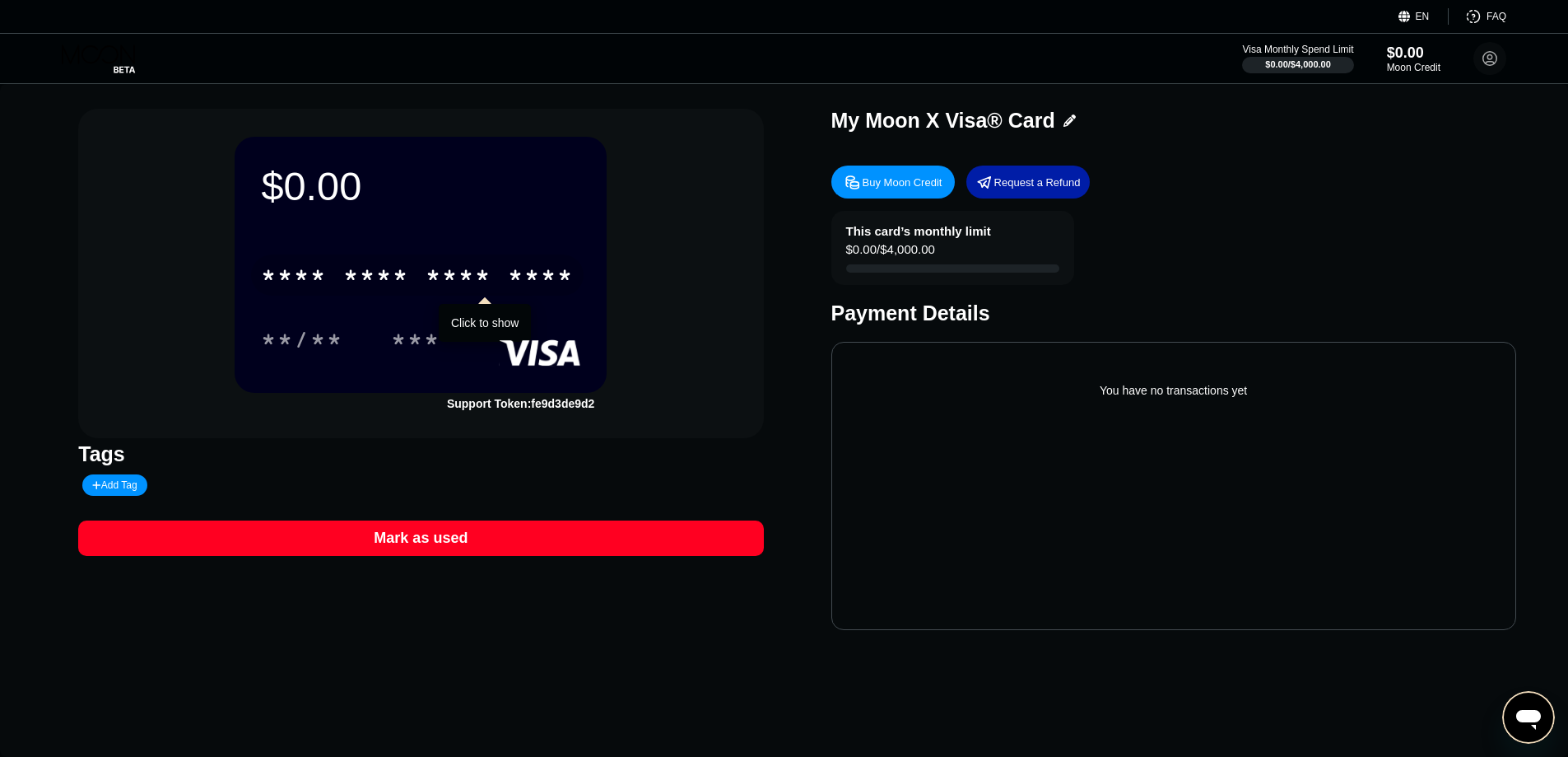
click at [291, 274] on div "* * * *" at bounding box center [294, 277] width 66 height 26
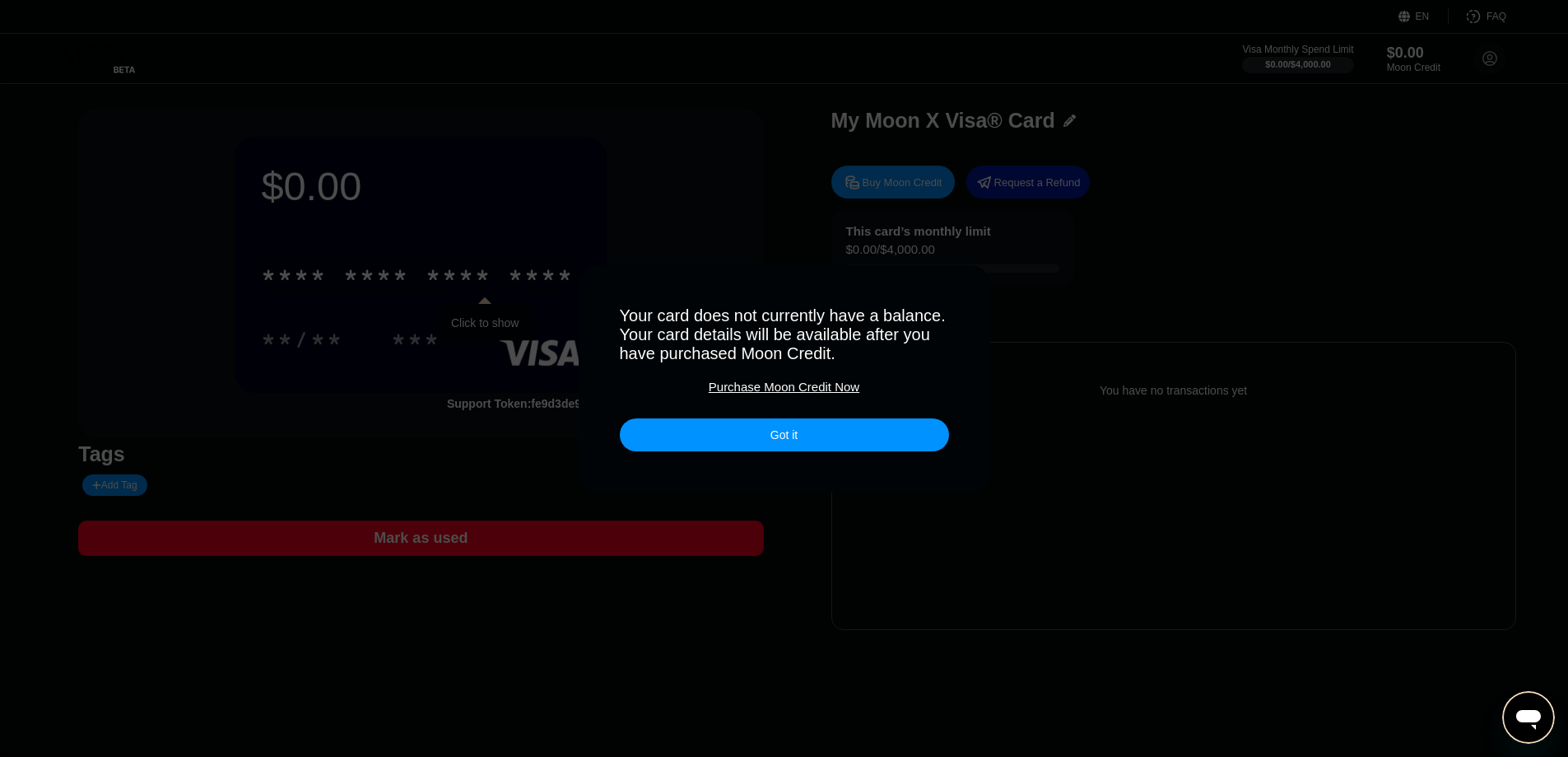
click at [765, 434] on div "Got it" at bounding box center [784, 435] width 329 height 33
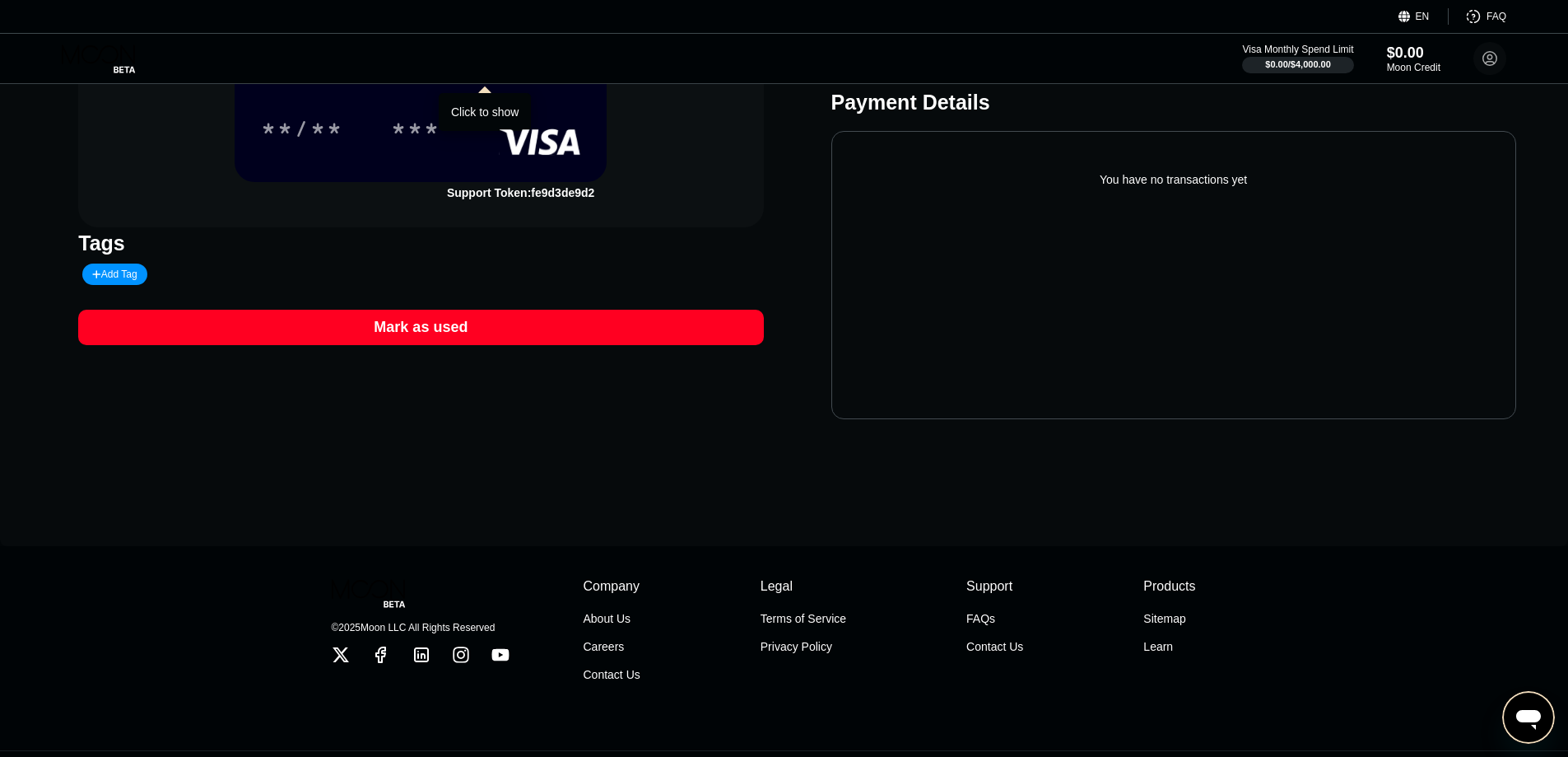
scroll to position [253, 0]
